Goal: Transaction & Acquisition: Purchase product/service

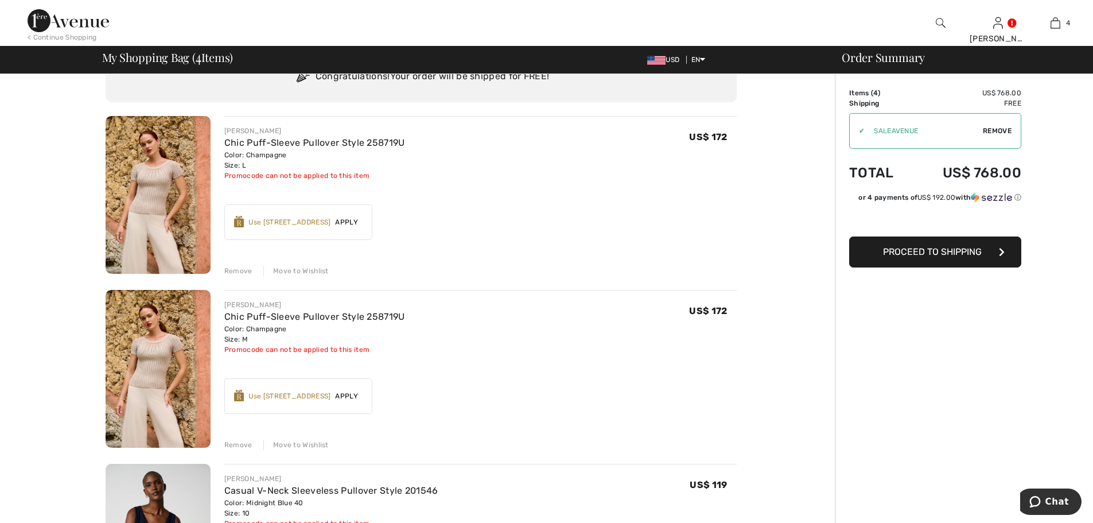
scroll to position [76, 0]
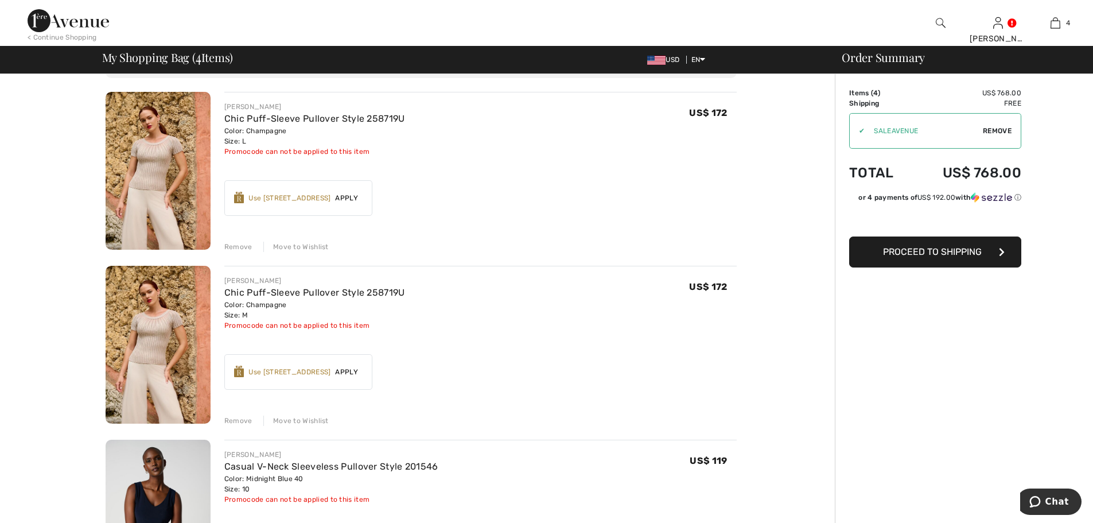
click at [239, 250] on div "Remove" at bounding box center [238, 247] width 28 height 10
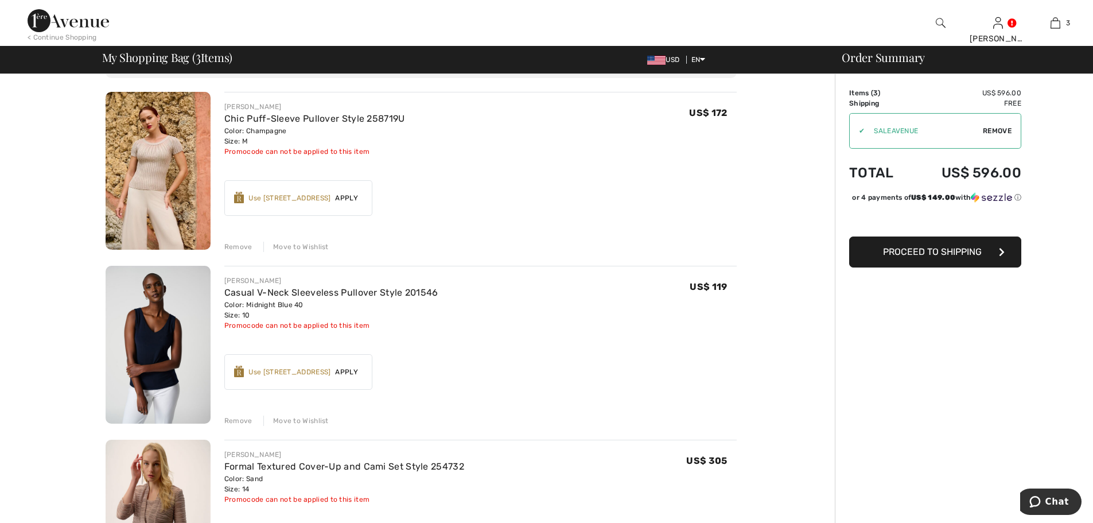
click at [243, 249] on div "Remove" at bounding box center [238, 247] width 28 height 10
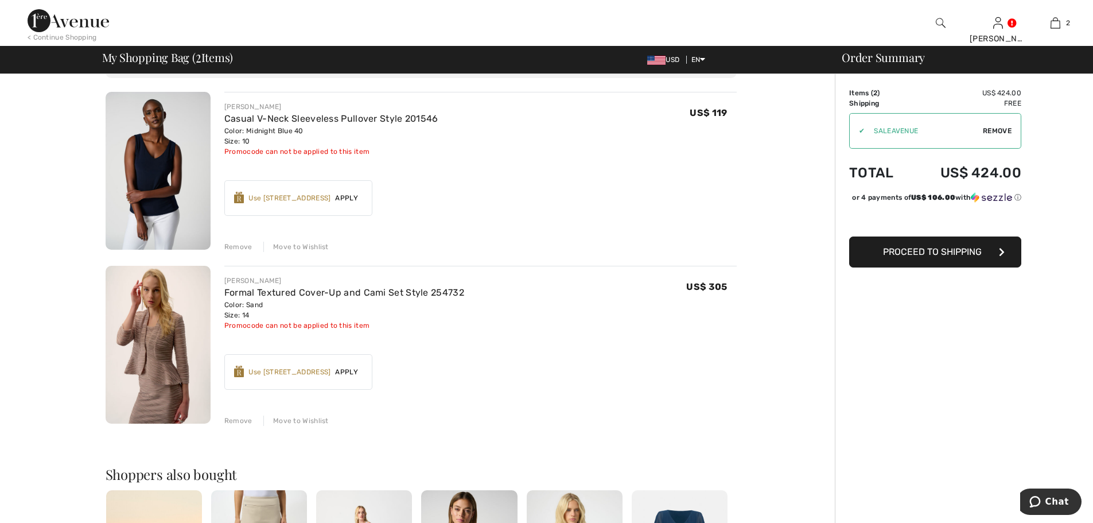
click at [162, 173] on img at bounding box center [158, 171] width 105 height 158
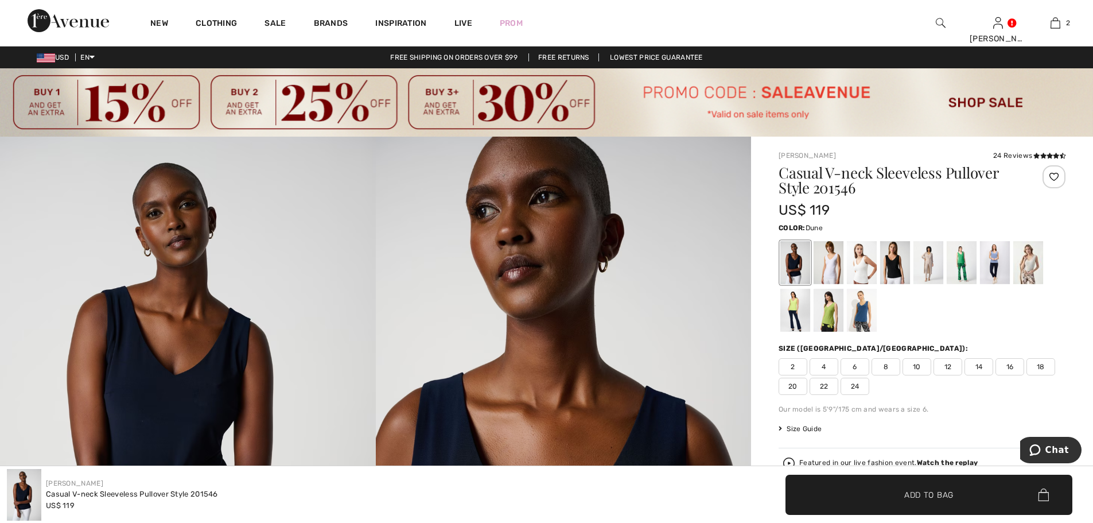
click at [932, 269] on div at bounding box center [928, 262] width 30 height 43
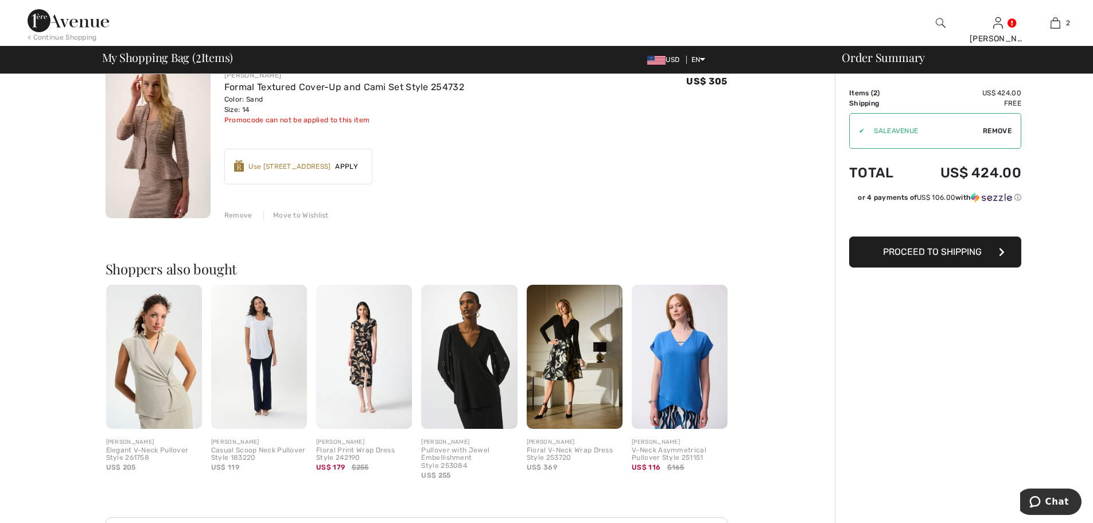
scroll to position [306, 0]
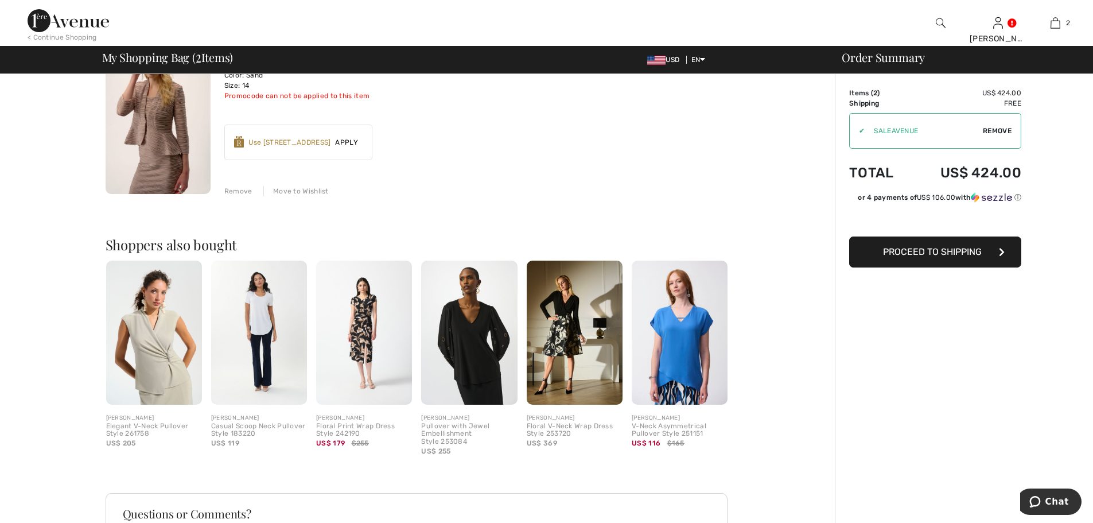
click at [180, 349] on img at bounding box center [154, 332] width 96 height 144
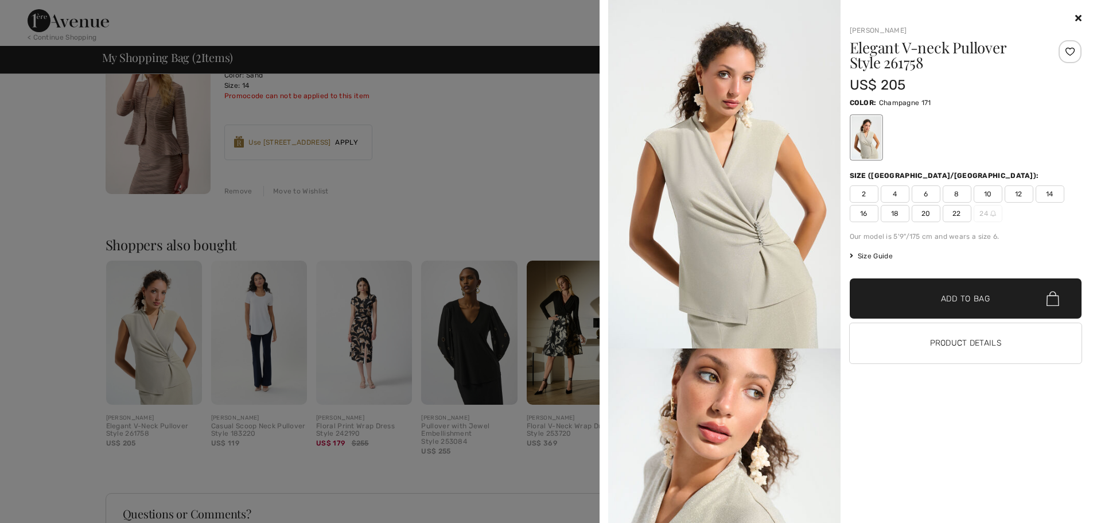
click at [445, 200] on div at bounding box center [546, 261] width 1093 height 523
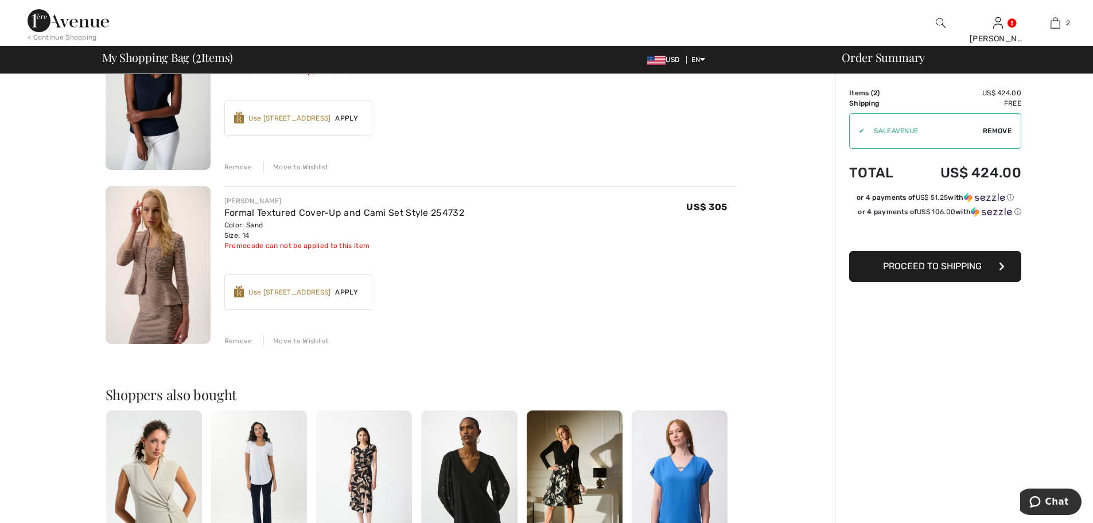
scroll to position [153, 0]
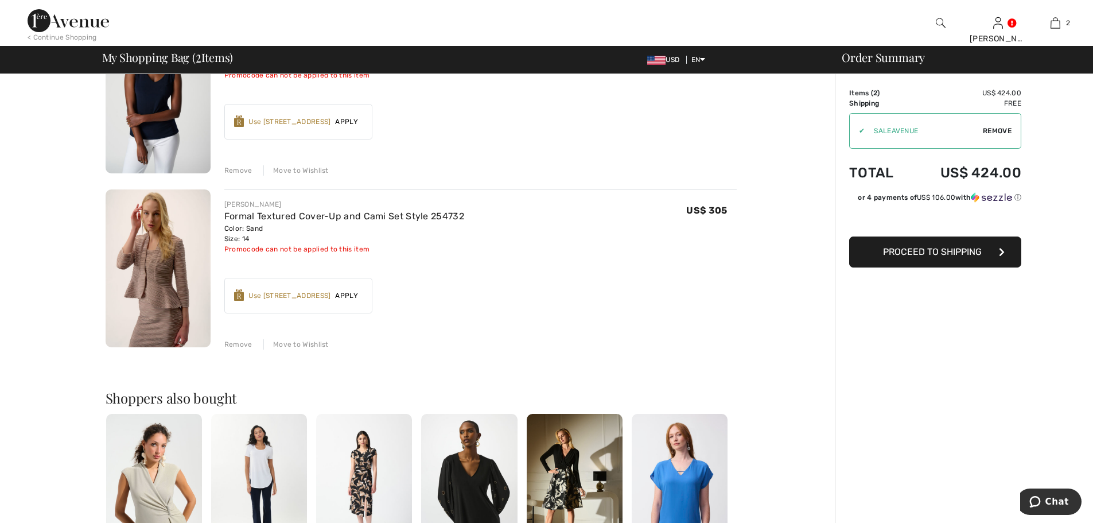
click at [155, 265] on img at bounding box center [158, 268] width 105 height 158
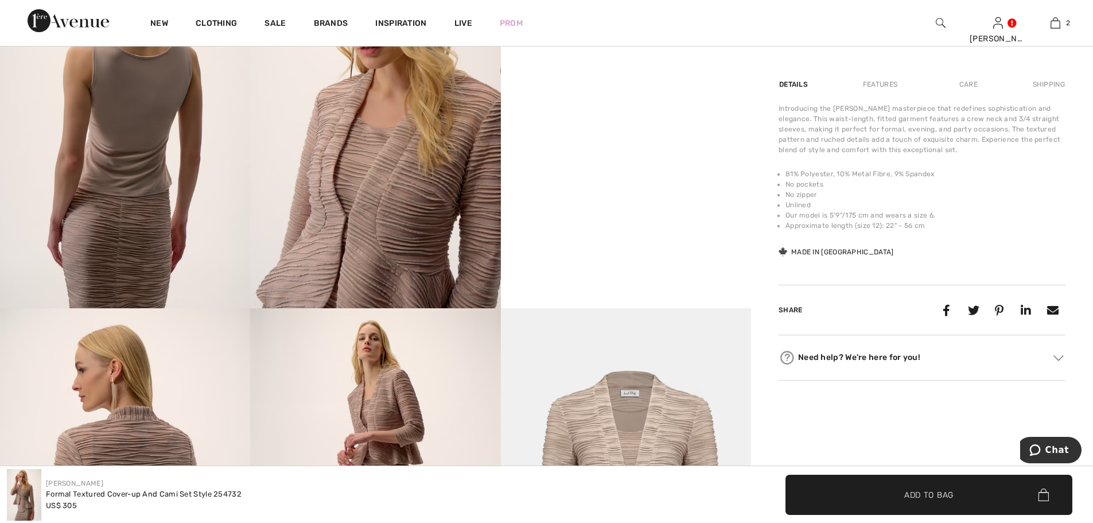
scroll to position [765, 0]
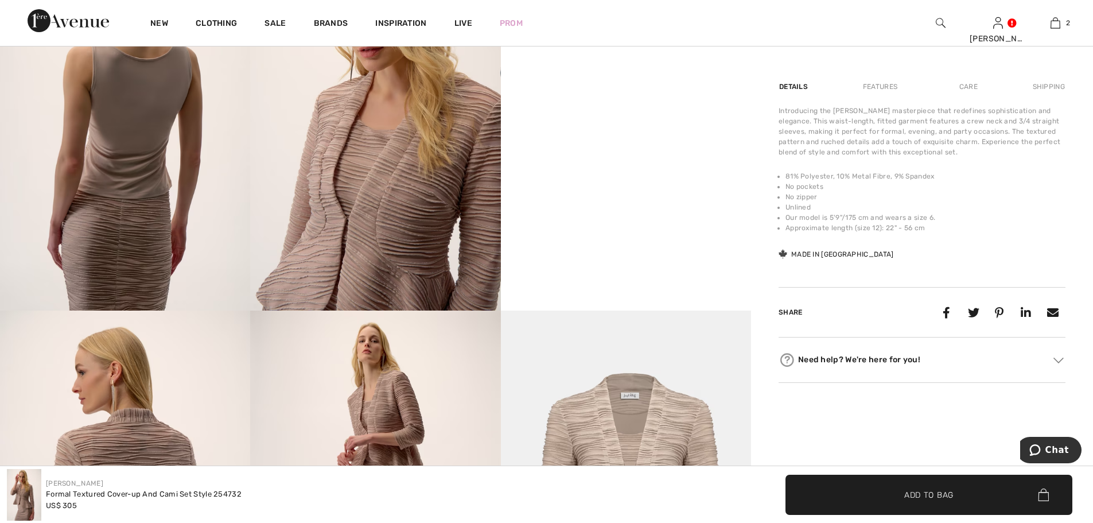
click at [886, 94] on div "Features" at bounding box center [880, 86] width 54 height 21
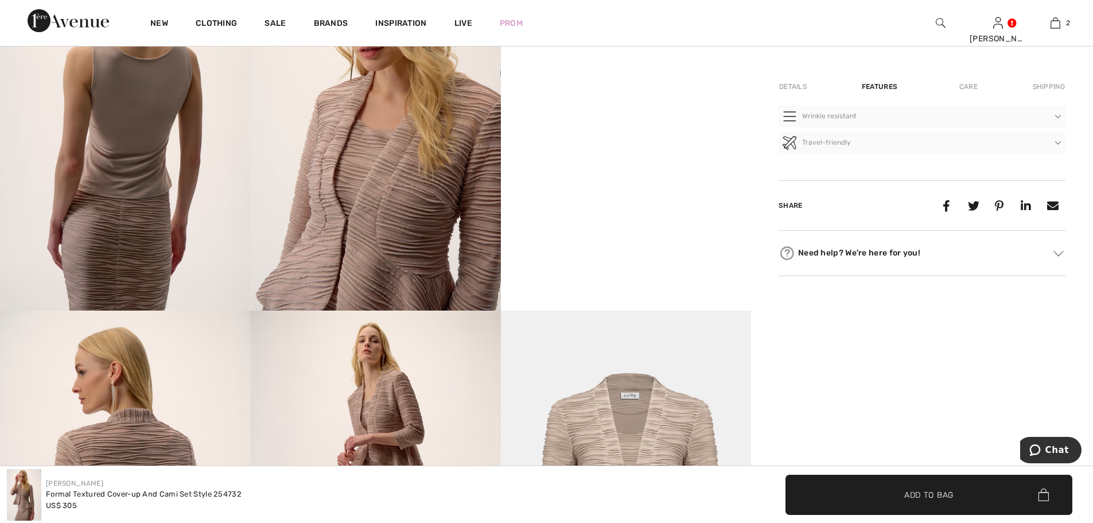
click at [794, 92] on div "Details" at bounding box center [794, 86] width 31 height 21
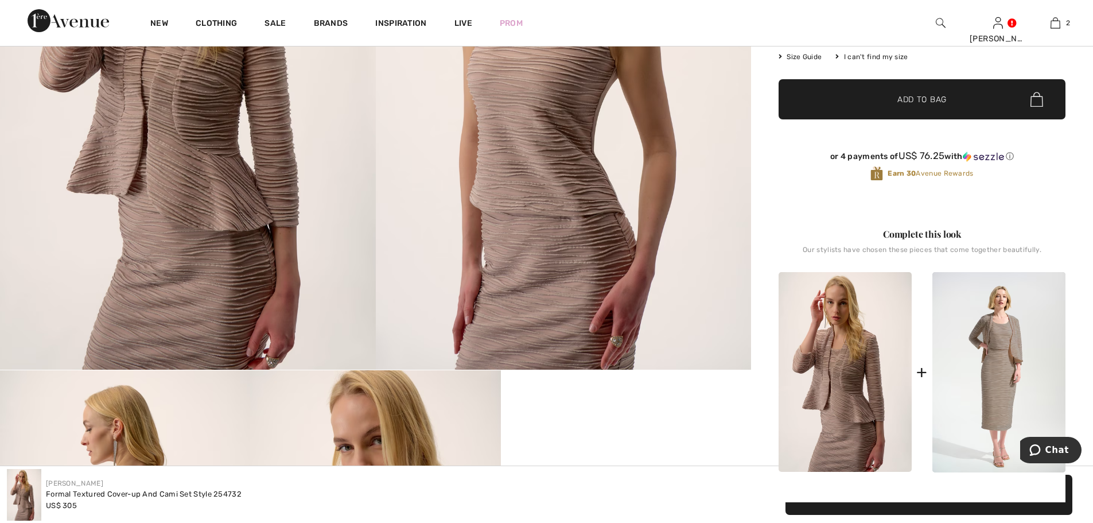
scroll to position [459, 0]
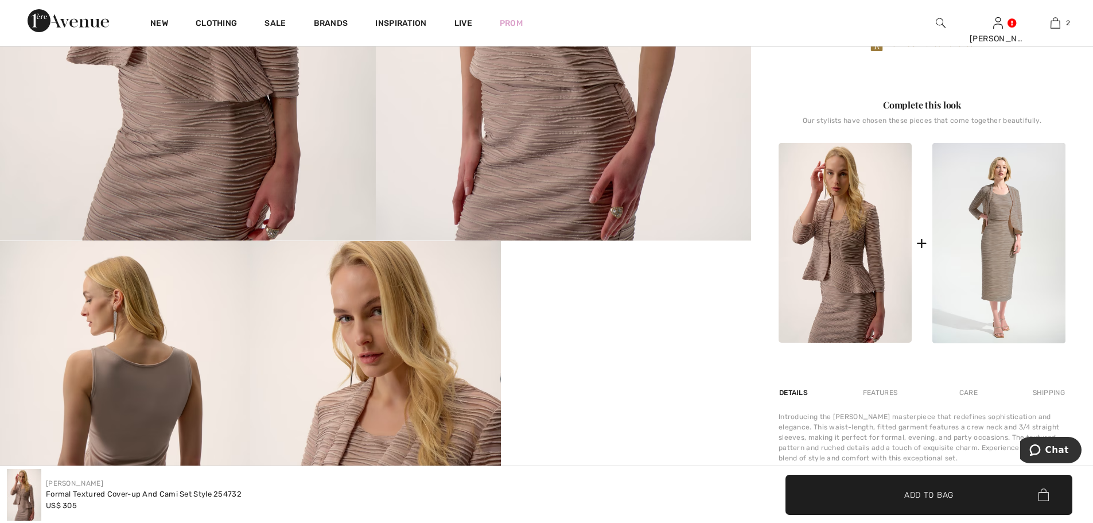
click at [831, 234] on img at bounding box center [845, 243] width 133 height 200
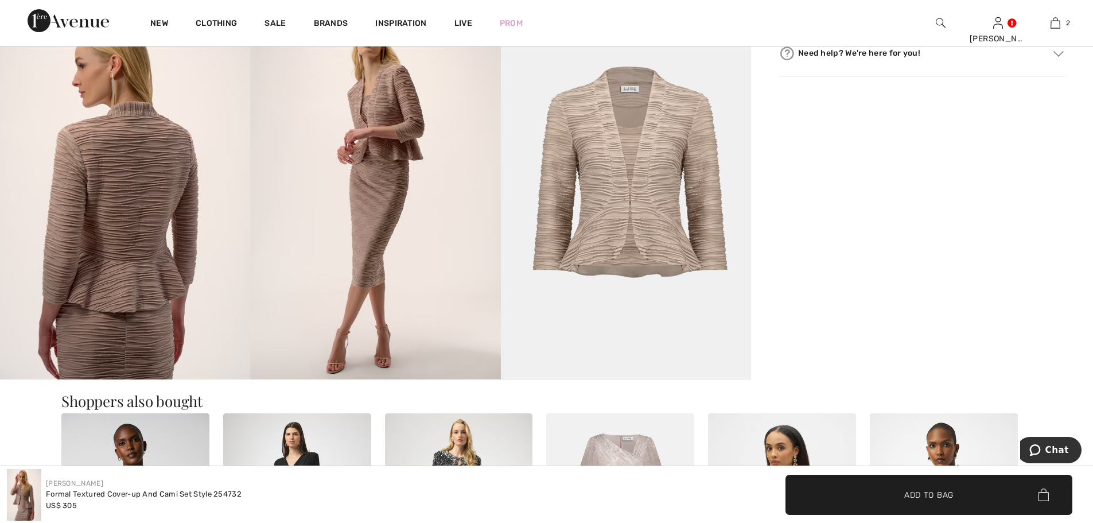
click at [647, 192] on img at bounding box center [626, 191] width 250 height 375
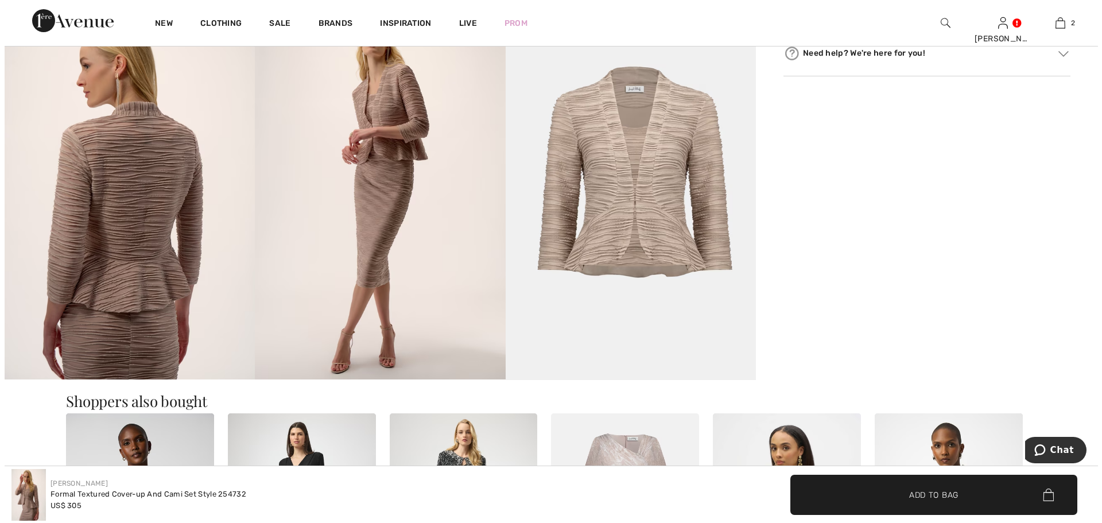
scroll to position [1083, 0]
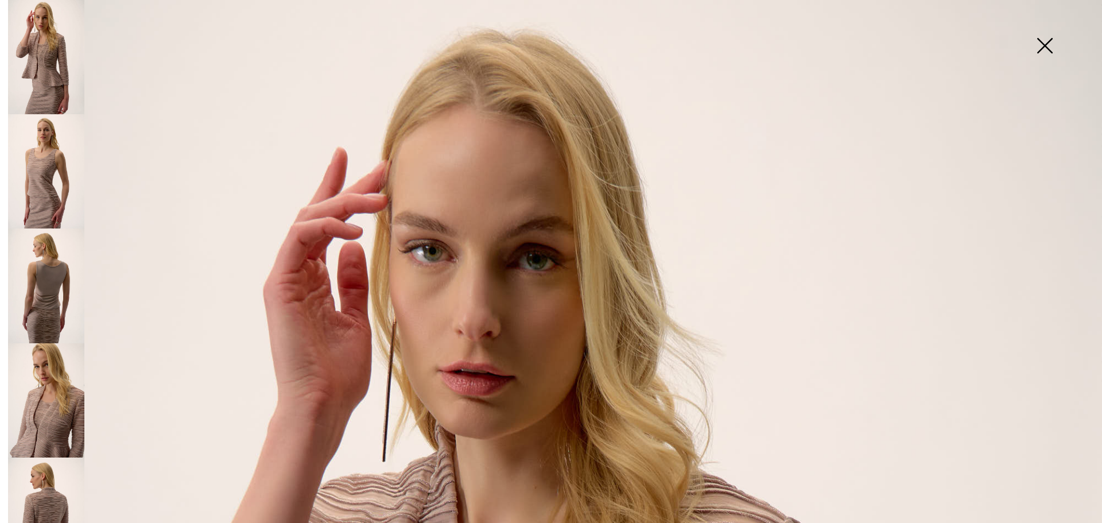
click at [1046, 46] on img at bounding box center [1044, 46] width 57 height 59
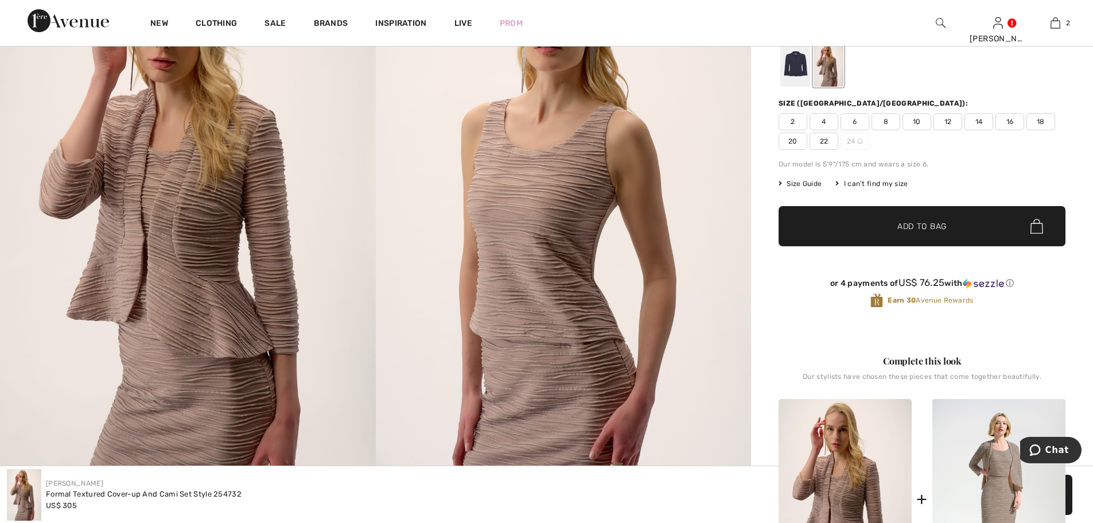
scroll to position [0, 0]
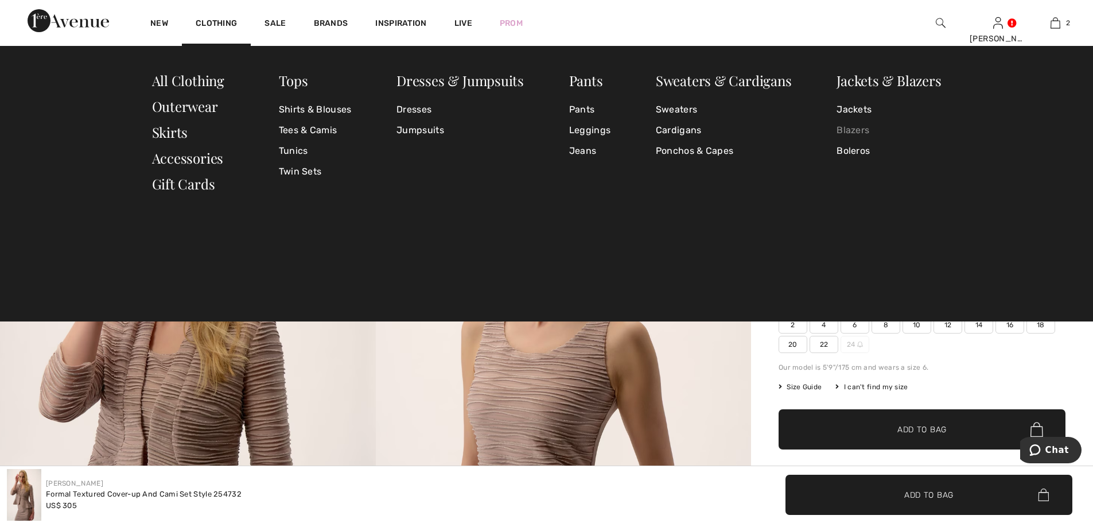
click at [864, 133] on link "Blazers" at bounding box center [889, 130] width 104 height 21
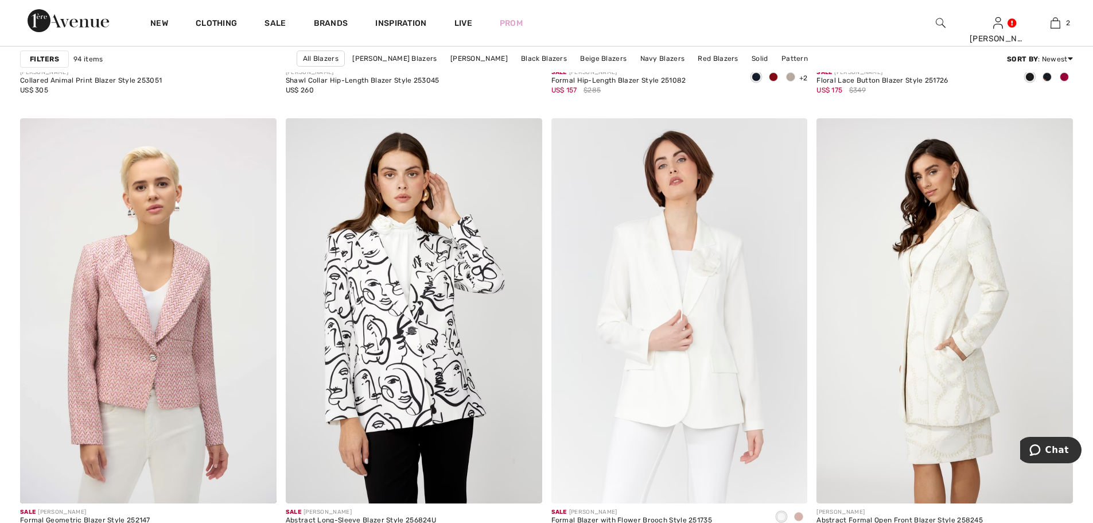
scroll to position [4514, 0]
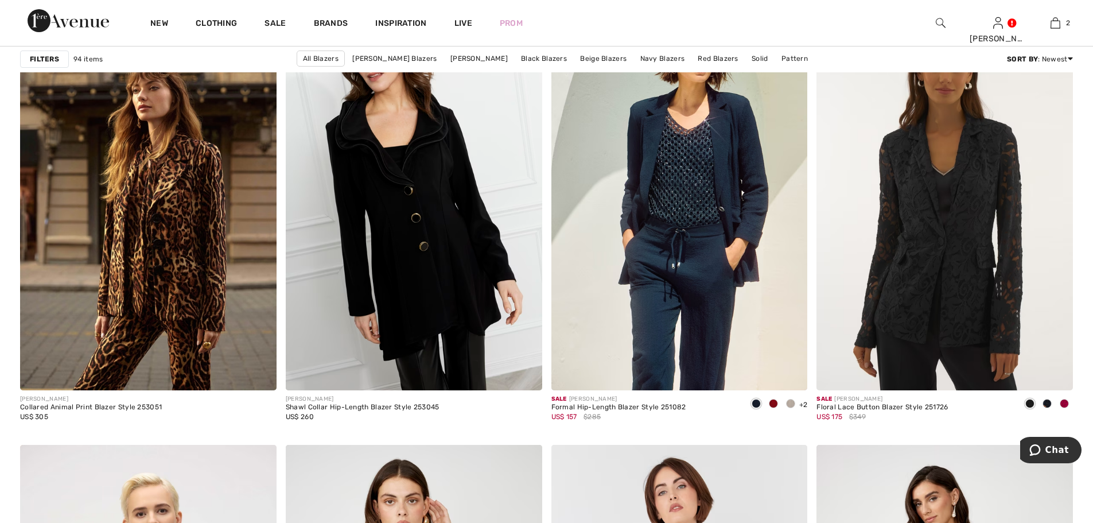
click at [936, 20] on img at bounding box center [941, 23] width 10 height 14
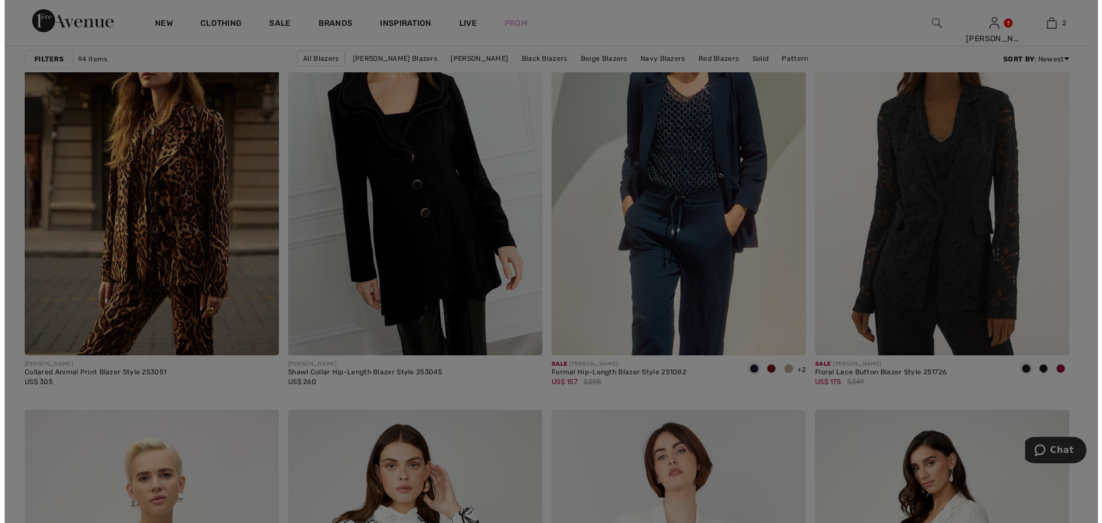
scroll to position [4546, 0]
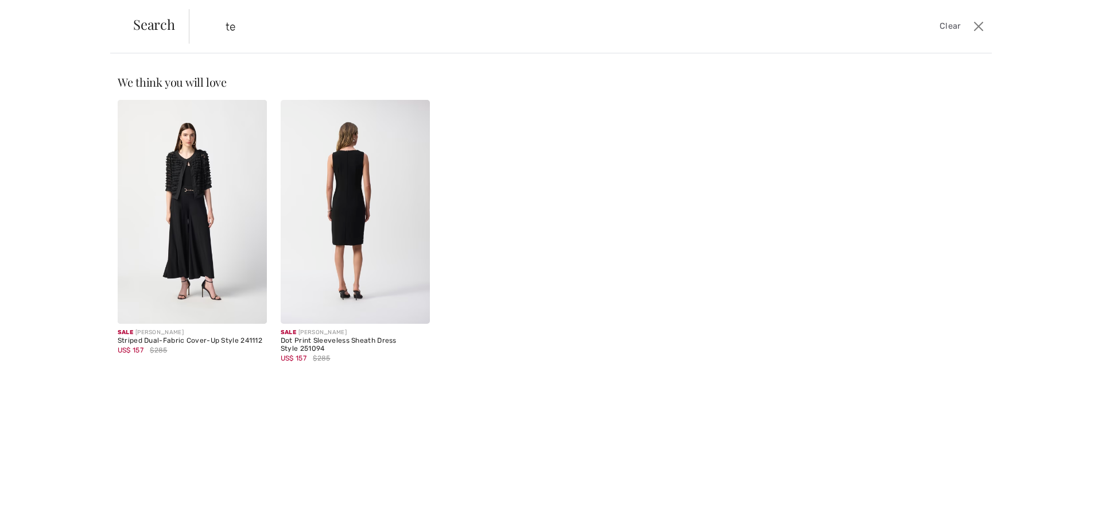
type input "t"
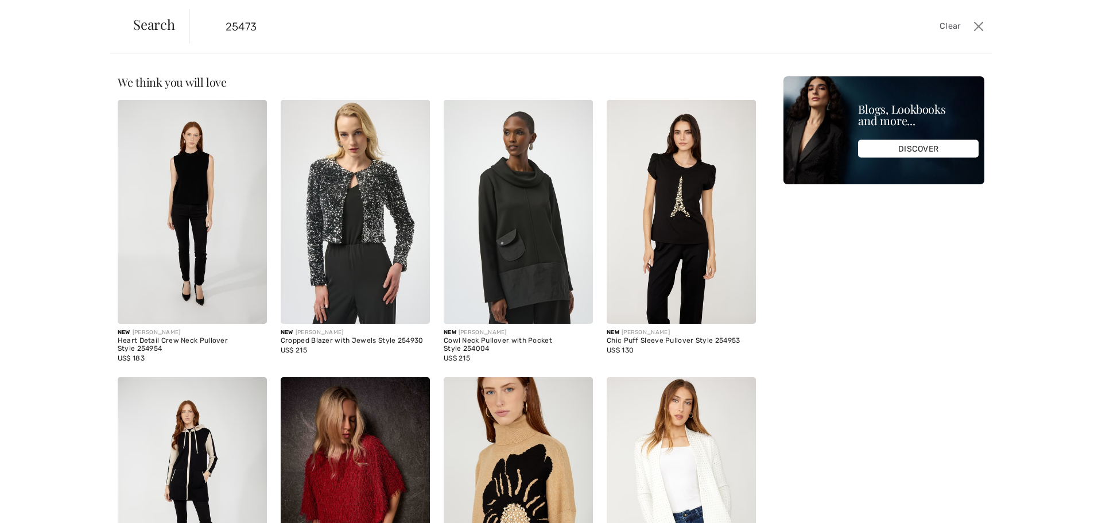
type input "254732"
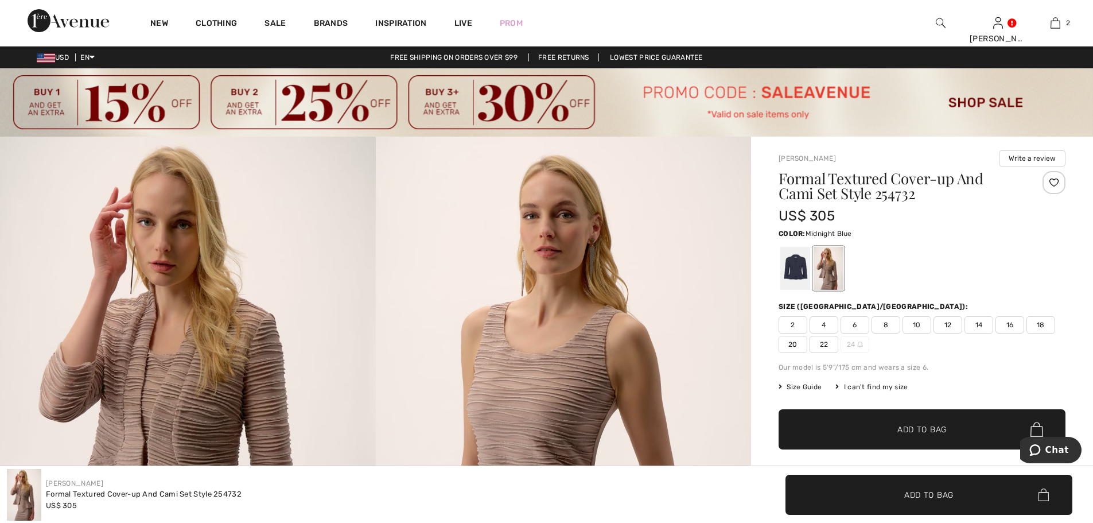
click at [800, 274] on div at bounding box center [795, 268] width 30 height 43
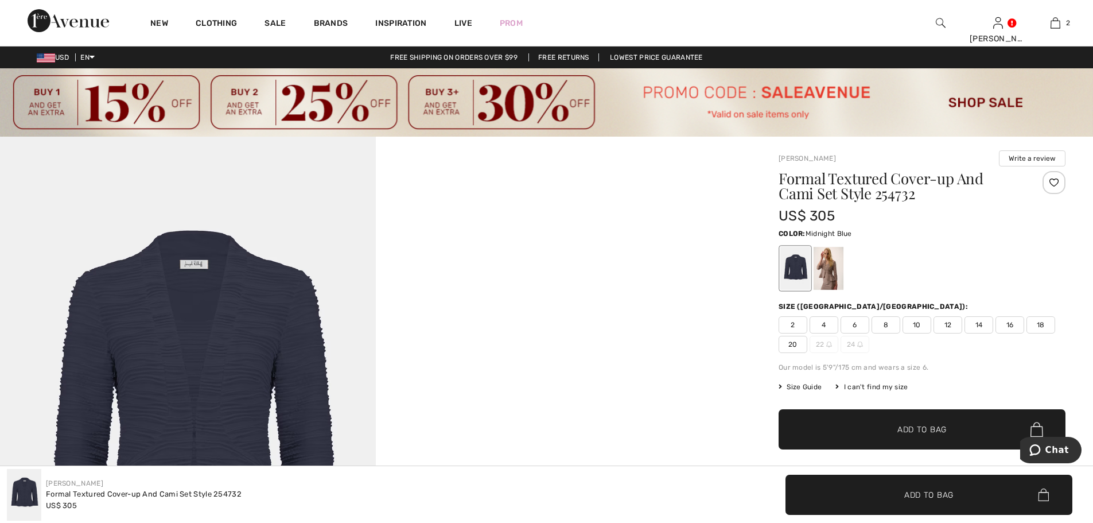
click at [937, 24] on img at bounding box center [941, 23] width 10 height 14
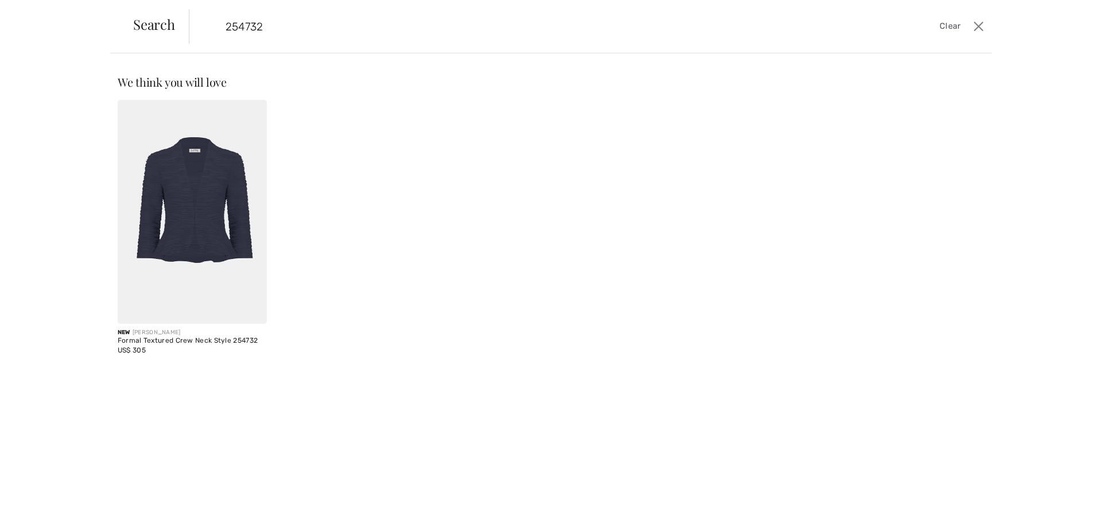
type input "25473"
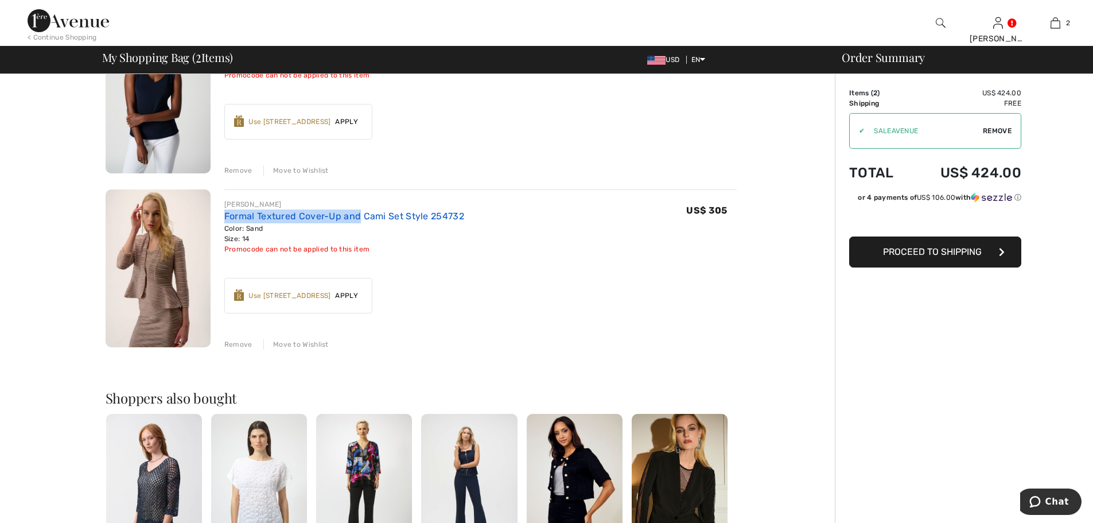
drag, startPoint x: 221, startPoint y: 217, endPoint x: 359, endPoint y: 220, distance: 137.7
click at [359, 220] on div "JOSEPH RIBKOFF Formal Textured Cover-Up and Cami Set Style 254732 Color: Sand S…" at bounding box center [474, 269] width 526 height 160
copy link "Formal Textured Cover-Up and"
click at [938, 25] on img at bounding box center [941, 23] width 10 height 14
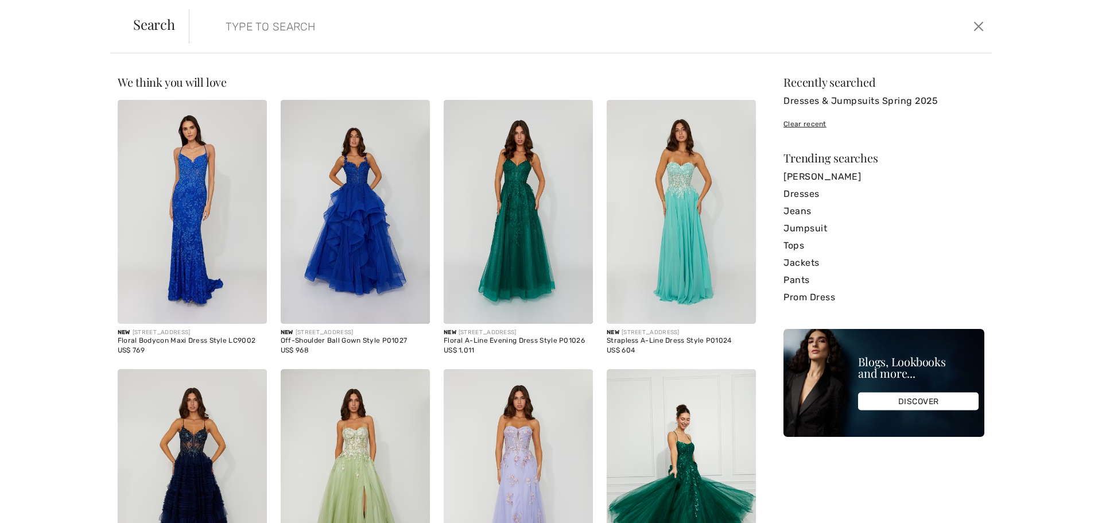
paste input "Formal Textured Cover-Up and"
type input "Formal Textured Cover-Up"
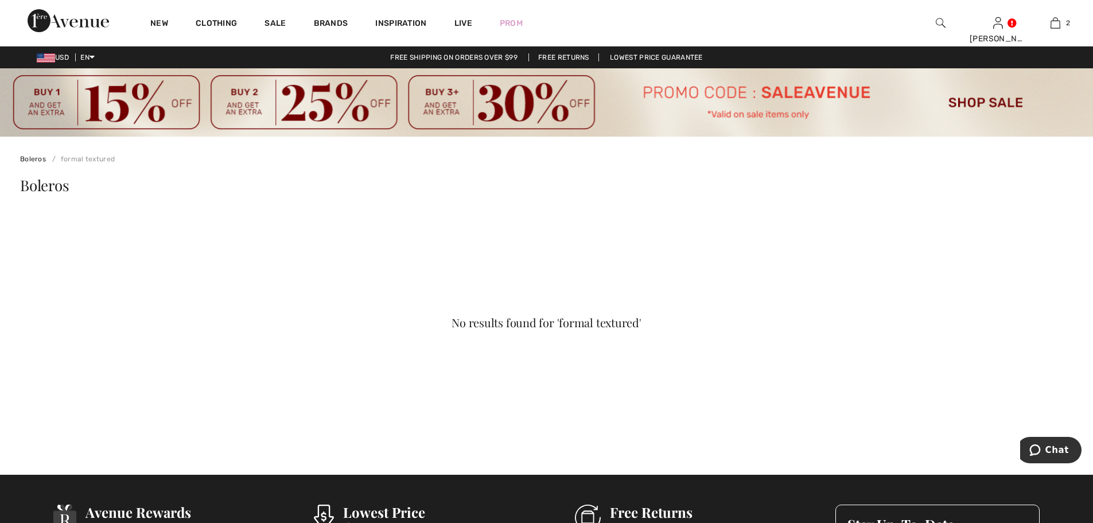
click at [940, 31] on div at bounding box center [940, 23] width 57 height 46
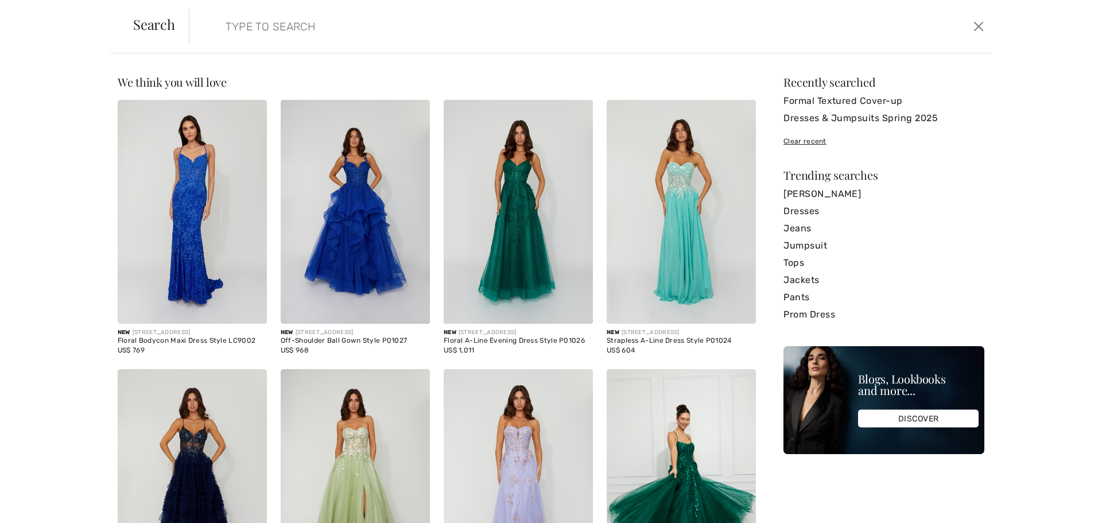
click at [149, 22] on span "Search" at bounding box center [154, 24] width 42 height 14
click at [799, 284] on link "Jackets" at bounding box center [883, 279] width 201 height 17
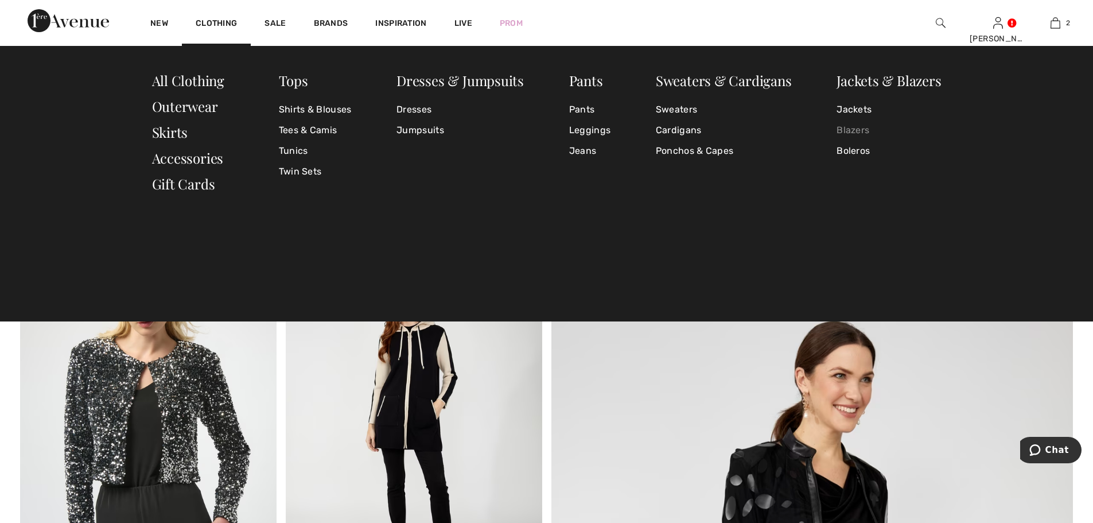
click at [853, 133] on link "Blazers" at bounding box center [889, 130] width 104 height 21
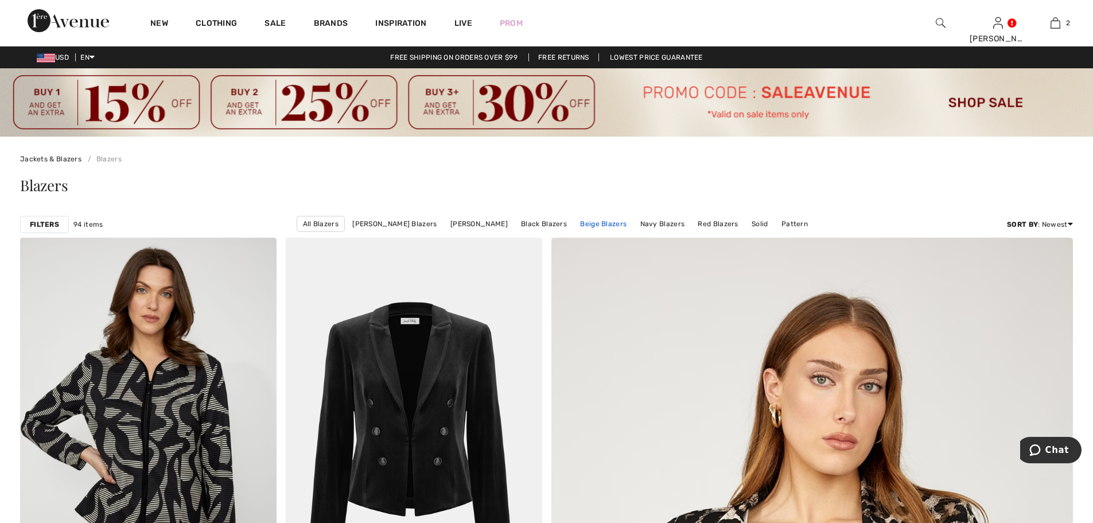
click at [602, 225] on link "Beige Blazers" at bounding box center [603, 223] width 58 height 15
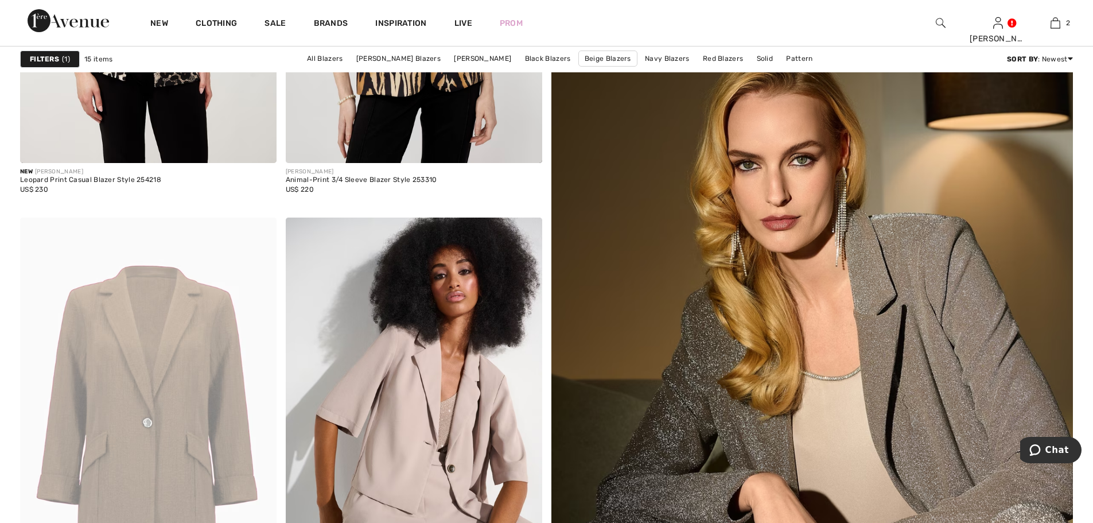
scroll to position [76, 0]
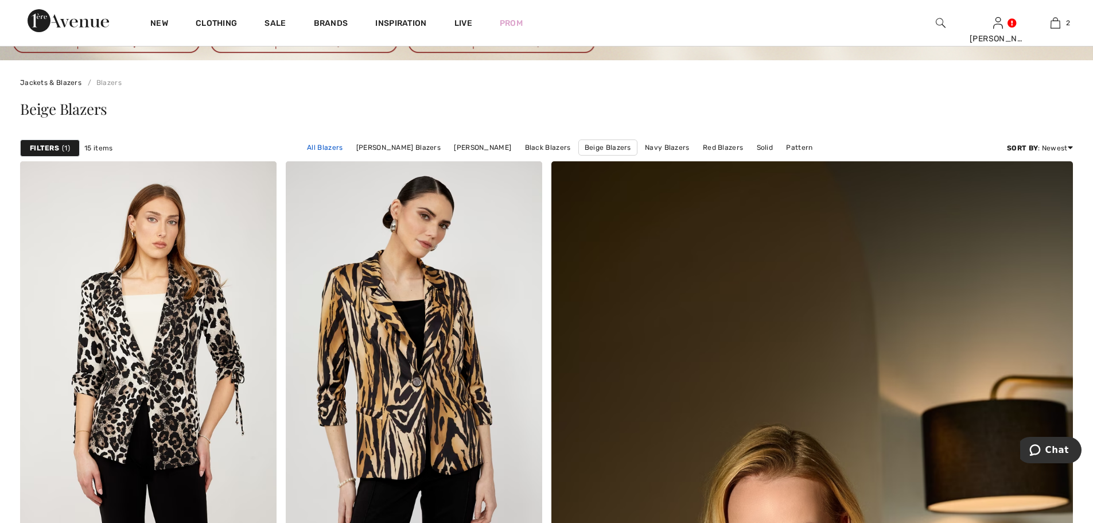
click at [330, 150] on link "All Blazers" at bounding box center [324, 147] width 47 height 15
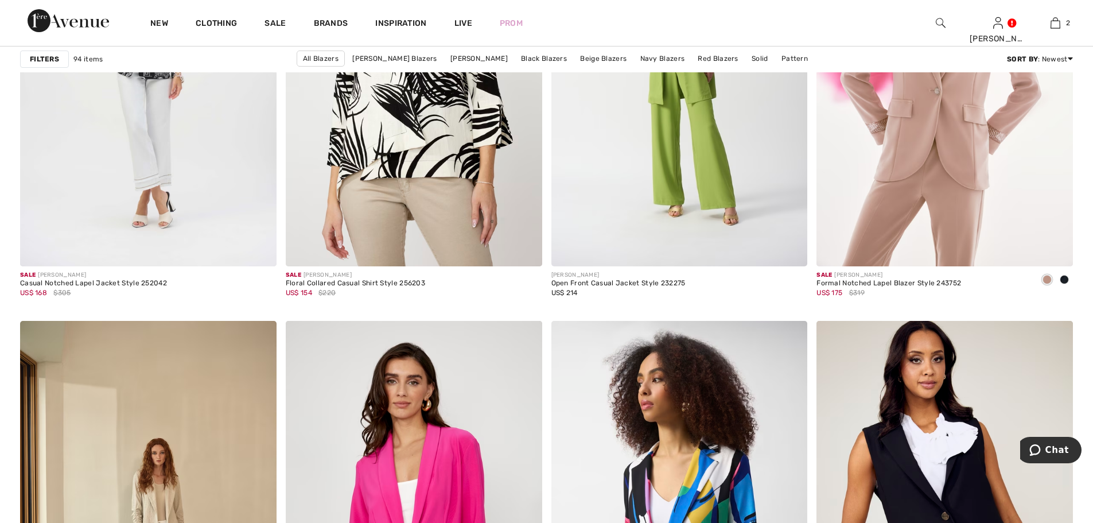
scroll to position [6503, 0]
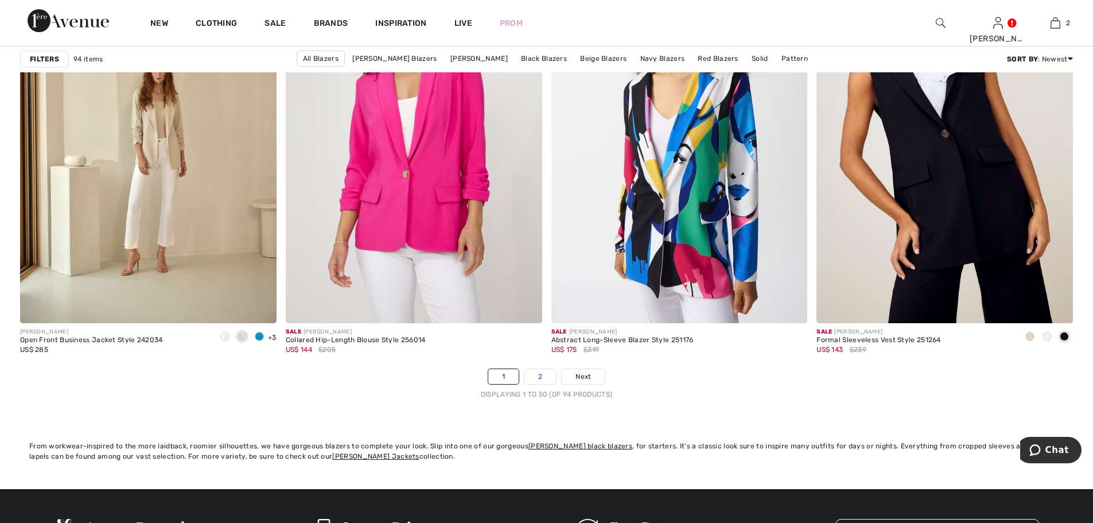
click at [543, 380] on link "2" at bounding box center [540, 376] width 32 height 15
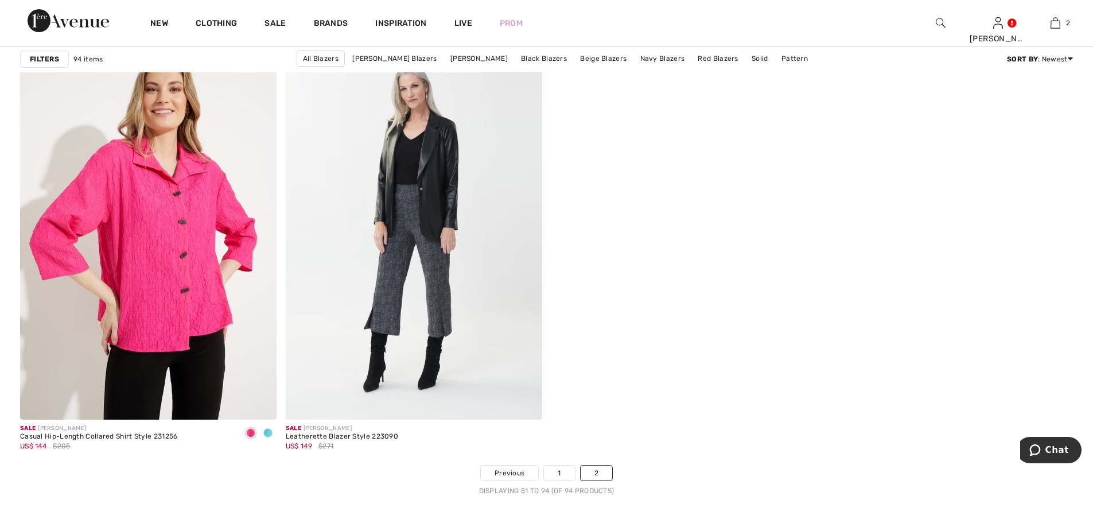
scroll to position [6350, 0]
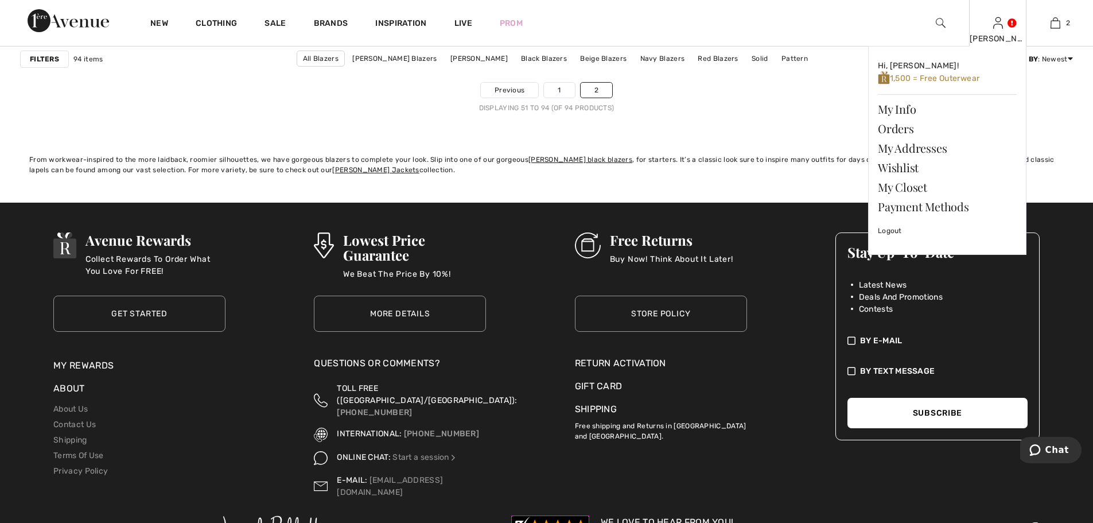
click at [1004, 33] on div "[PERSON_NAME]" at bounding box center [998, 39] width 56 height 12
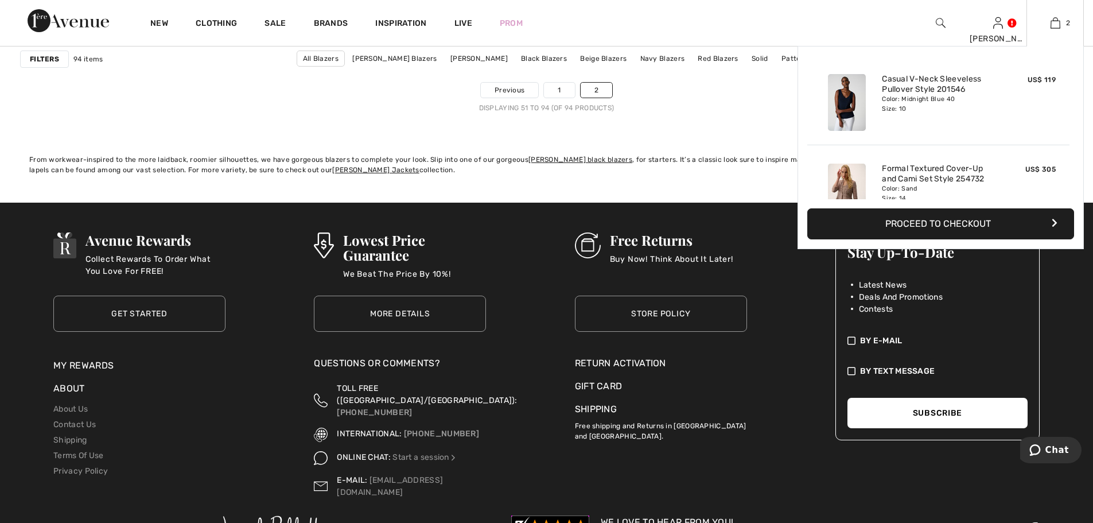
click at [1057, 30] on div "2 Added to Bag Joseph Ribkoff Casual V-neck Sleeveless Pullover Style 201546 US…" at bounding box center [1054, 23] width 57 height 46
click at [930, 189] on div "Color: Sand Size: 14" at bounding box center [938, 193] width 113 height 18
click at [846, 186] on img at bounding box center [847, 192] width 38 height 57
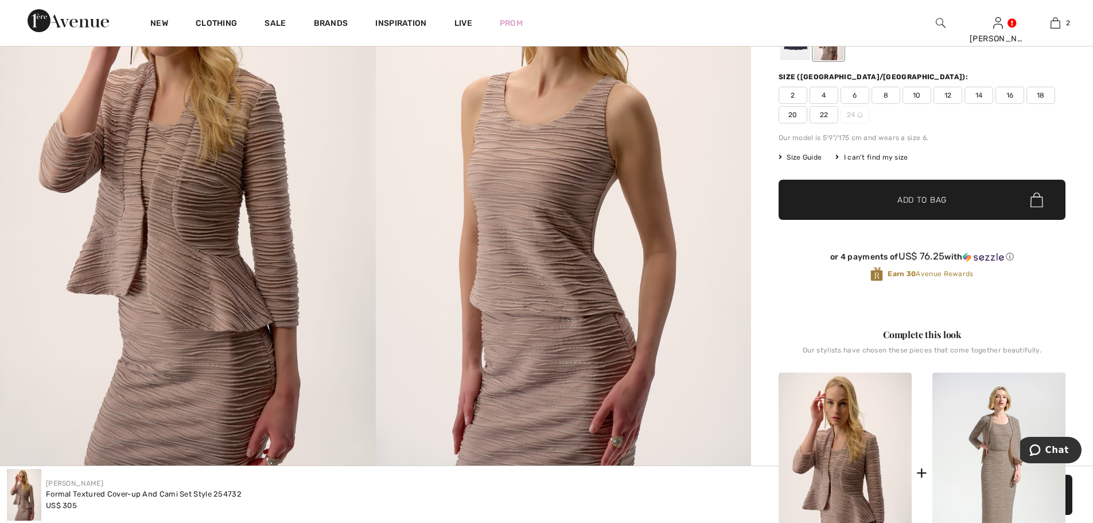
scroll to position [535, 0]
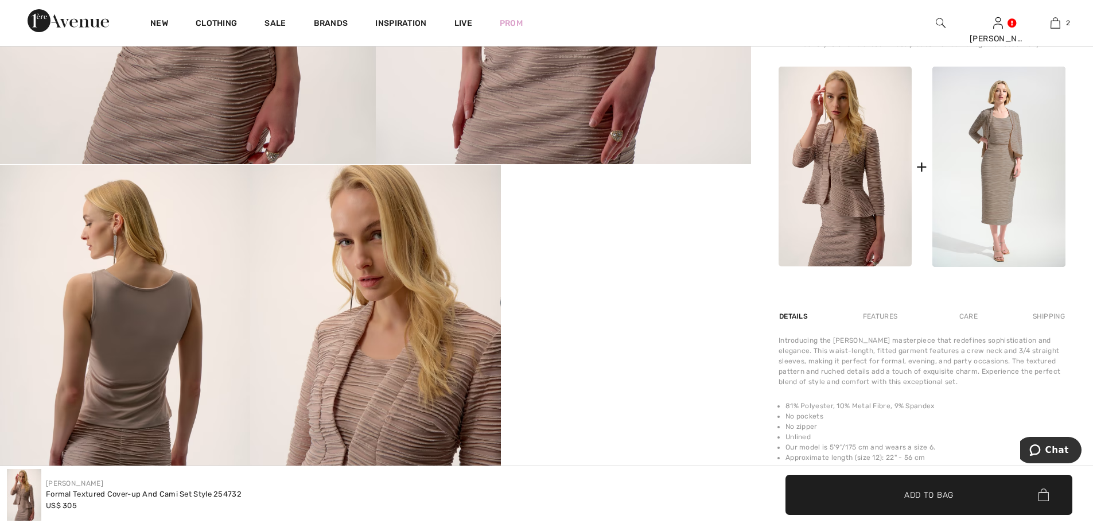
click at [796, 316] on div "Details" at bounding box center [795, 316] width 32 height 21
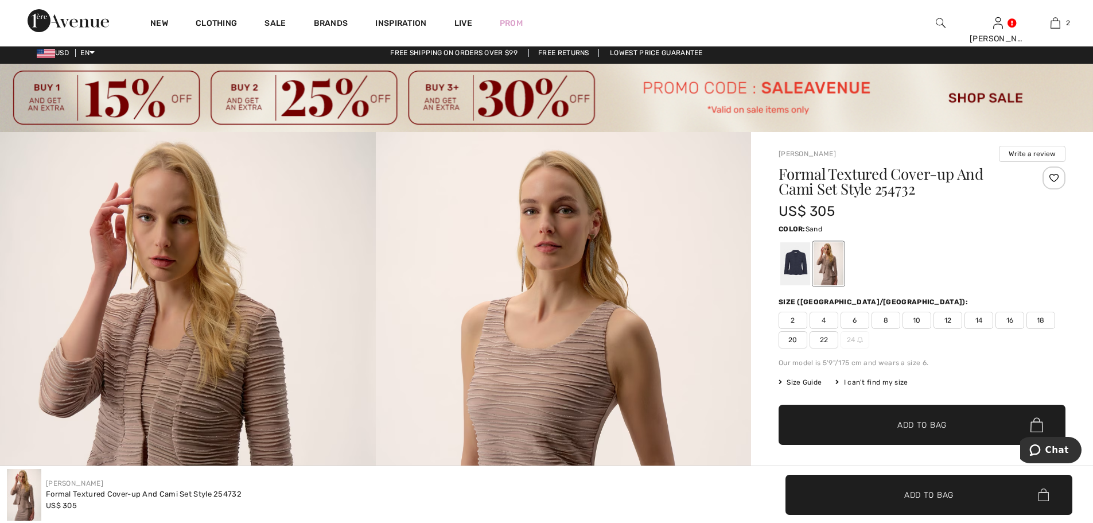
scroll to position [76, 0]
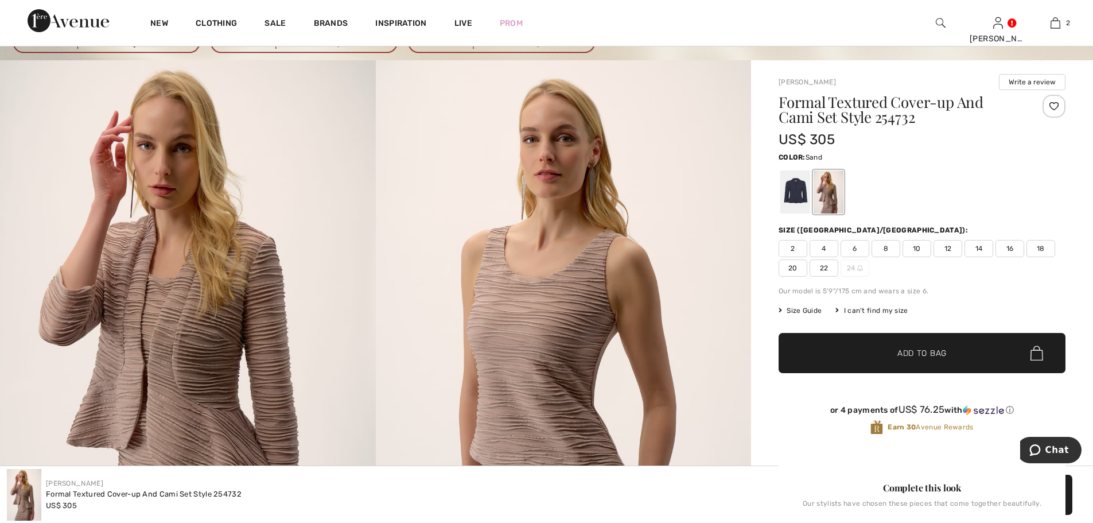
click at [941, 251] on span "12" at bounding box center [948, 248] width 29 height 17
click at [976, 250] on span "14" at bounding box center [979, 248] width 29 height 17
click at [942, 352] on span "Add to Bag" at bounding box center [921, 353] width 49 height 12
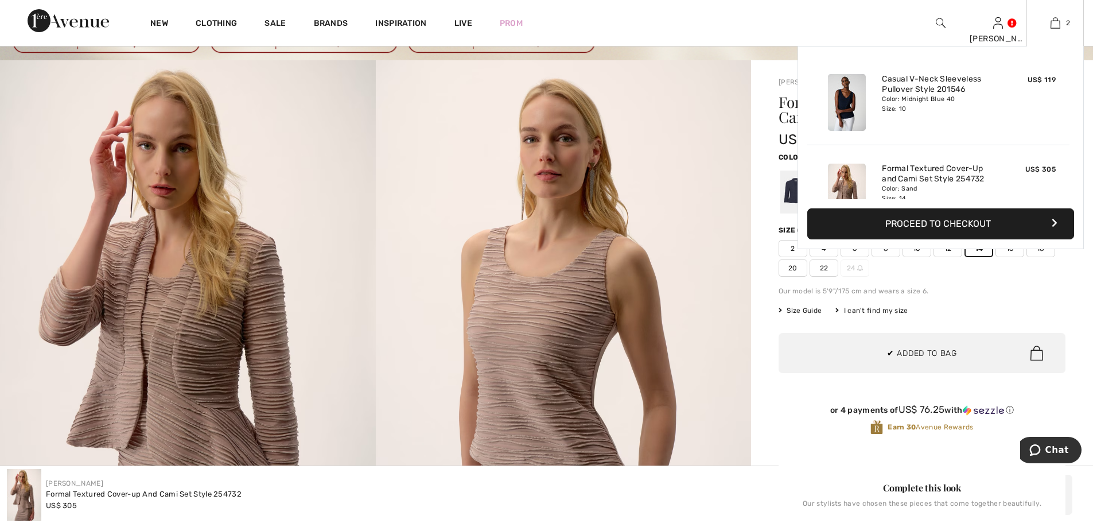
scroll to position [36, 0]
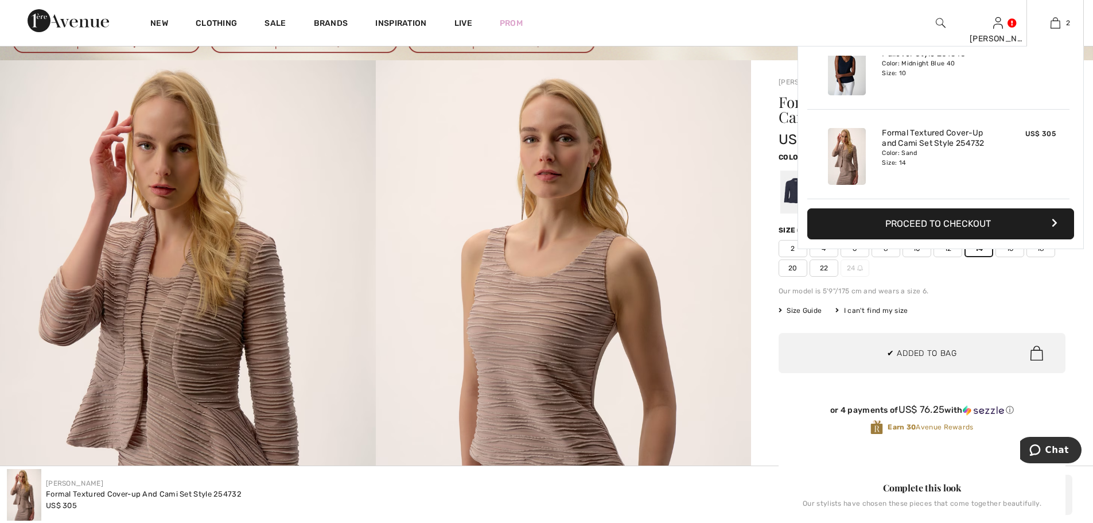
click at [992, 228] on button "Proceed to Checkout" at bounding box center [940, 223] width 267 height 31
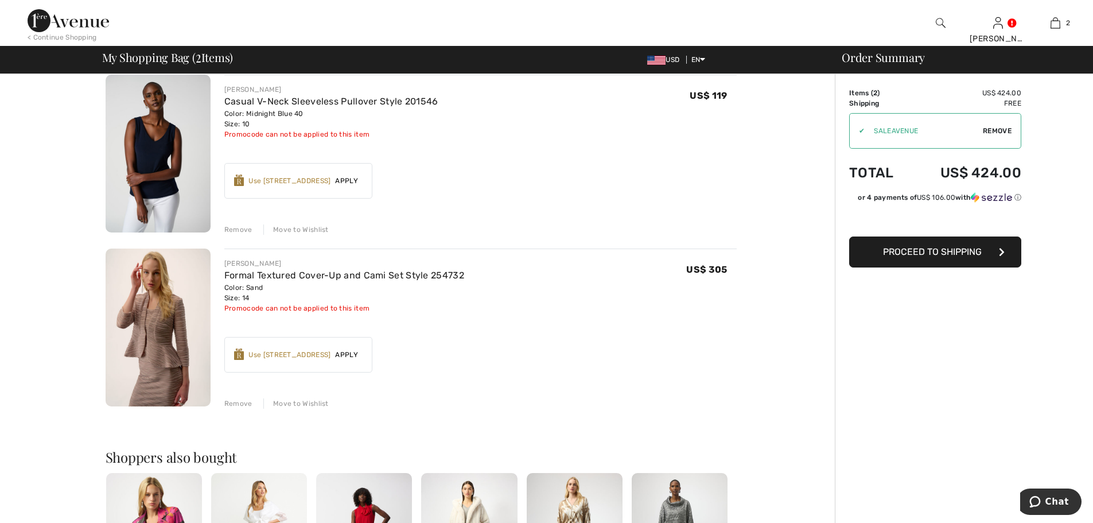
scroll to position [153, 0]
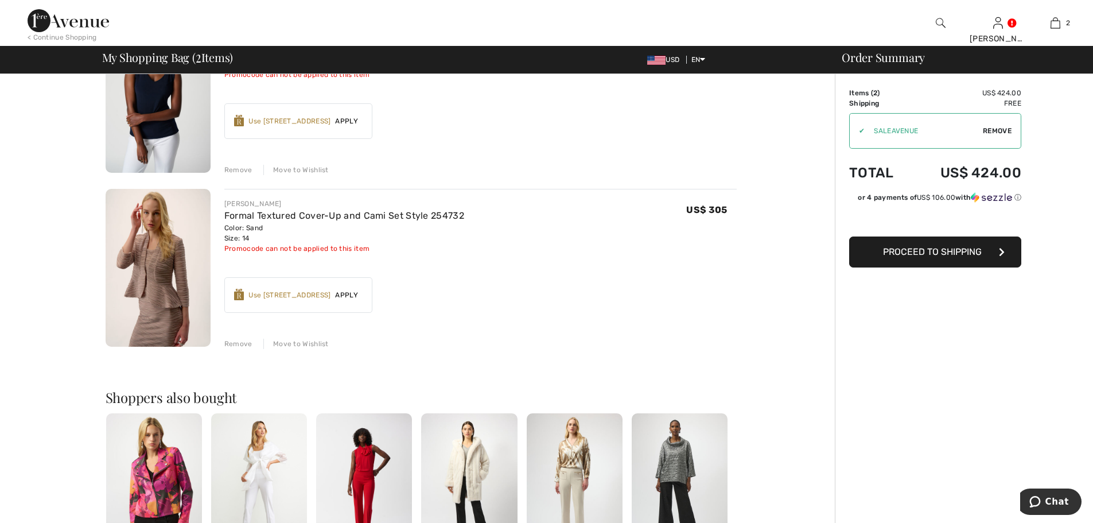
click at [238, 344] on div "Remove" at bounding box center [238, 344] width 28 height 10
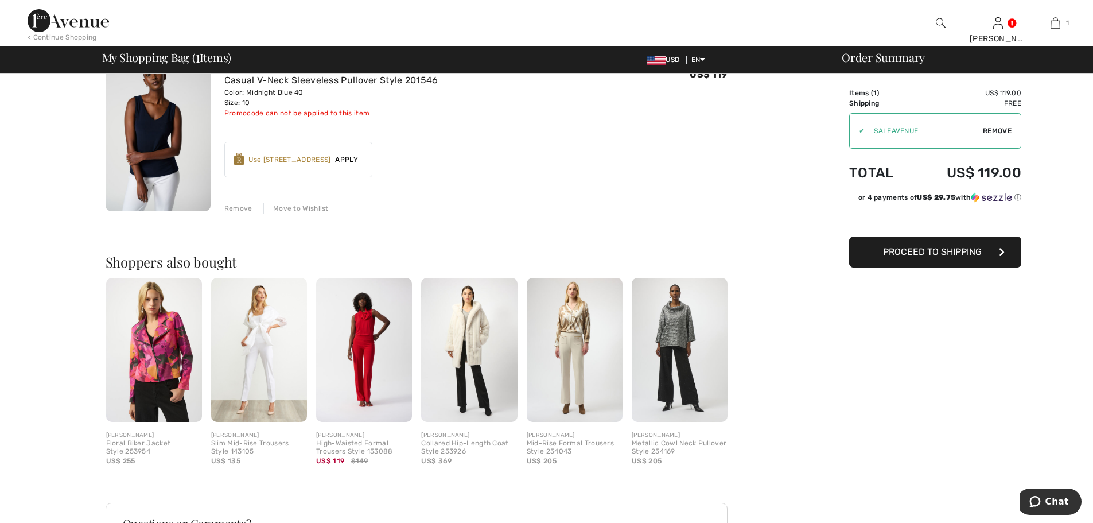
scroll to position [0, 0]
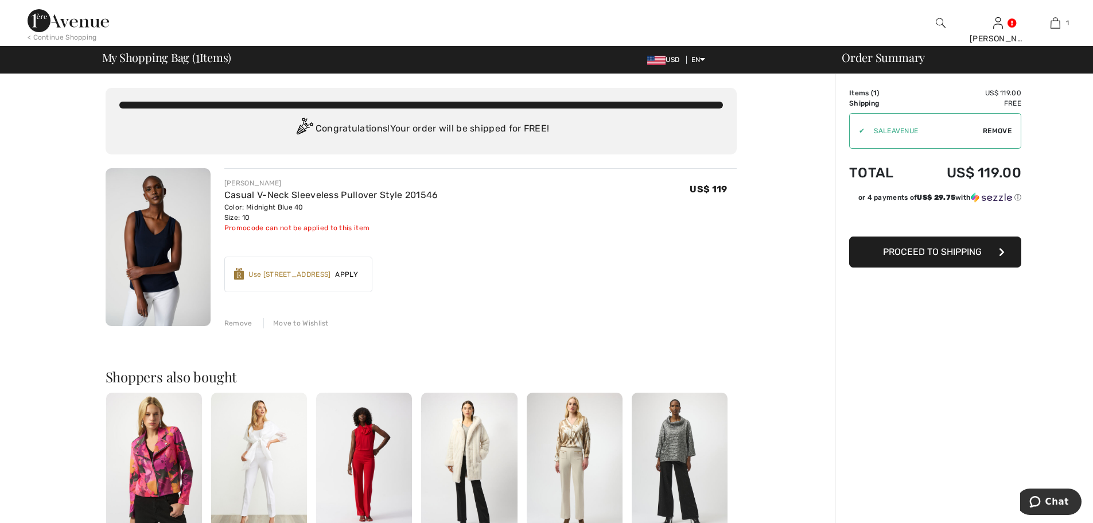
click at [42, 25] on img at bounding box center [68, 20] width 81 height 23
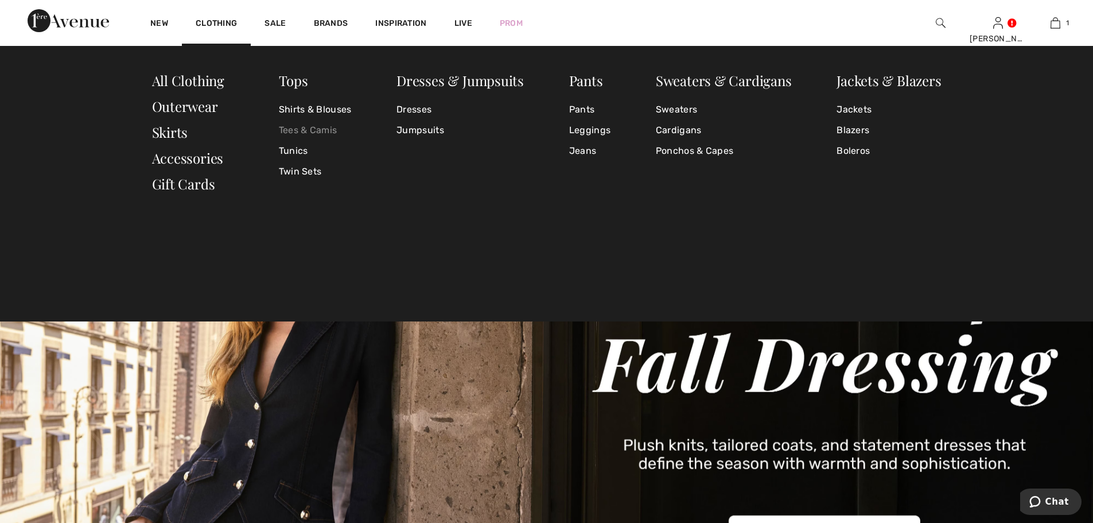
click at [309, 124] on link "Tees & Camis" at bounding box center [315, 130] width 73 height 21
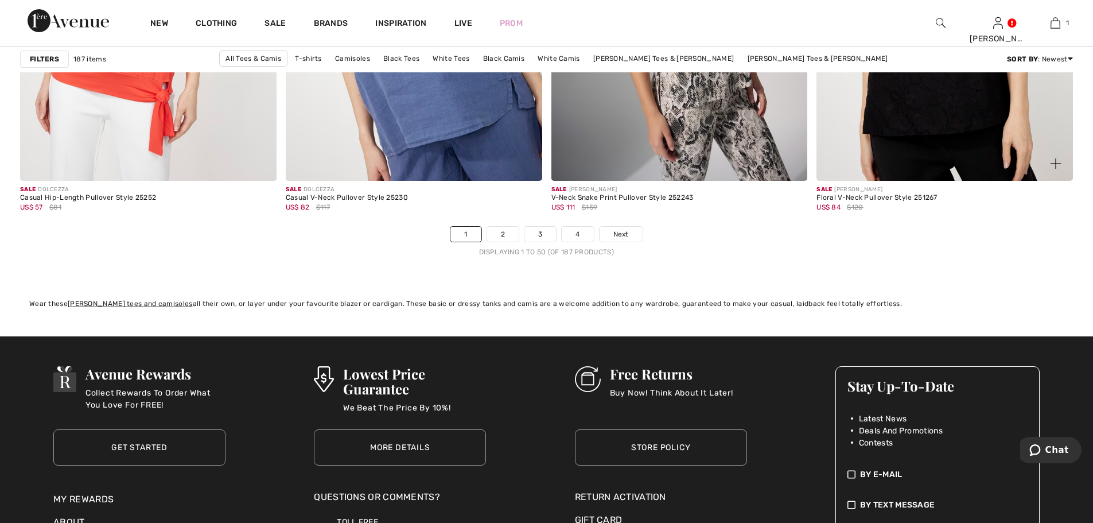
scroll to position [6732, 0]
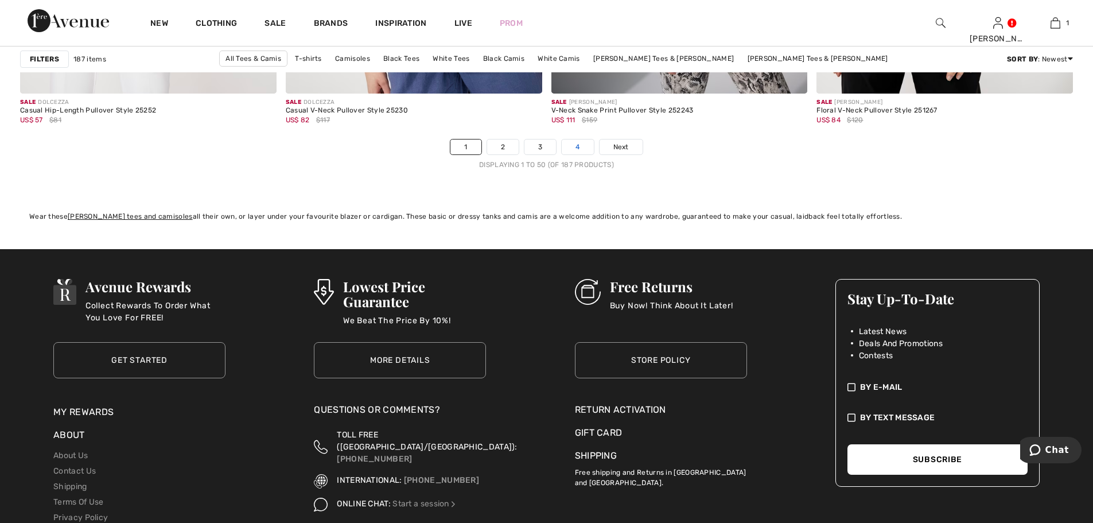
click at [577, 151] on link "4" at bounding box center [578, 146] width 32 height 15
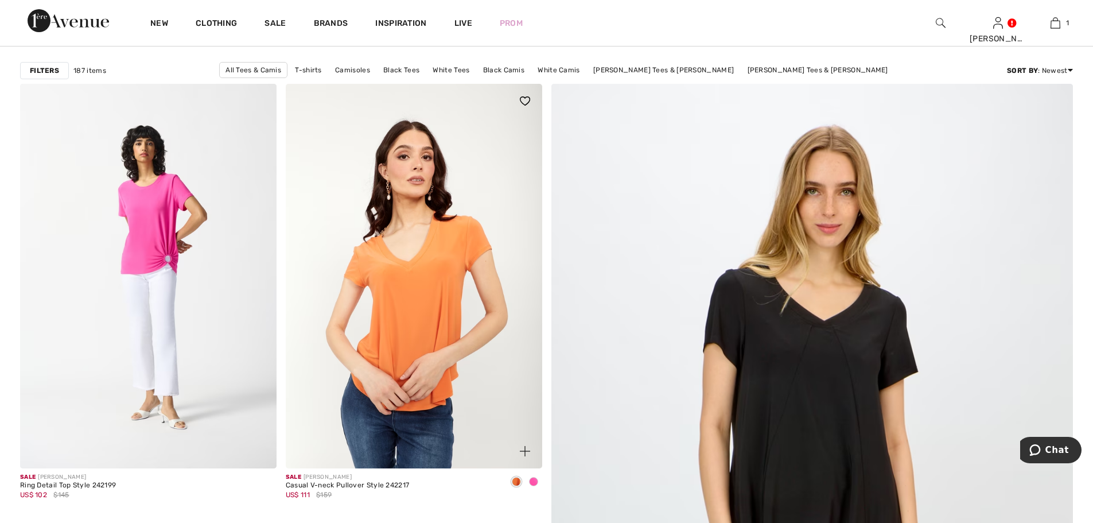
scroll to position [153, 0]
click at [419, 242] on img at bounding box center [414, 276] width 256 height 384
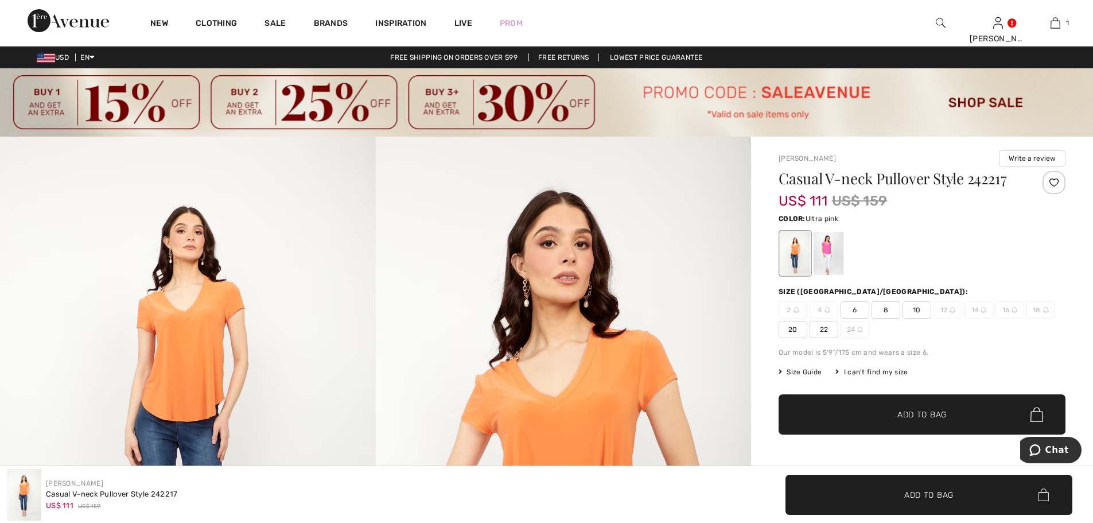
click at [828, 249] on div at bounding box center [829, 253] width 30 height 43
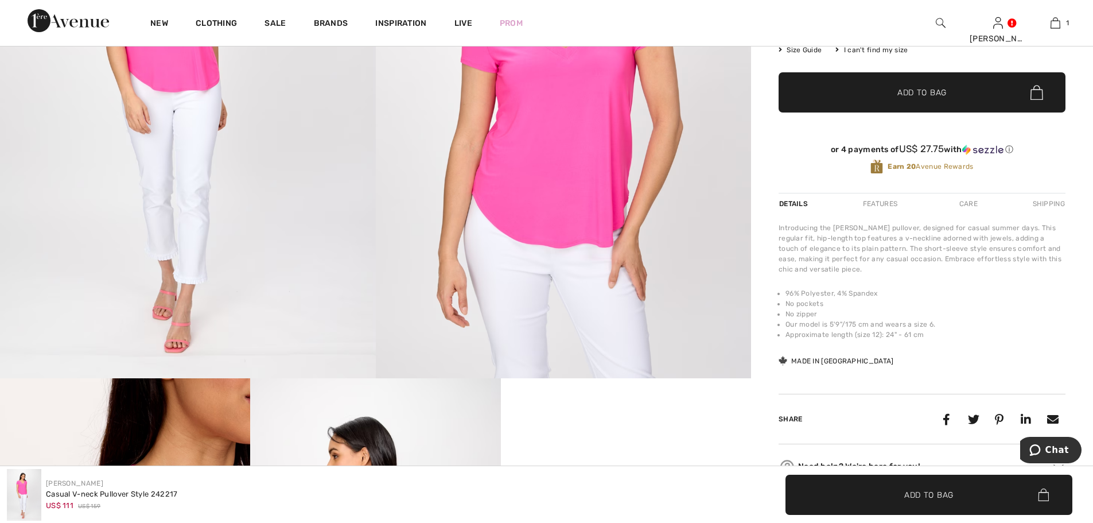
scroll to position [153, 0]
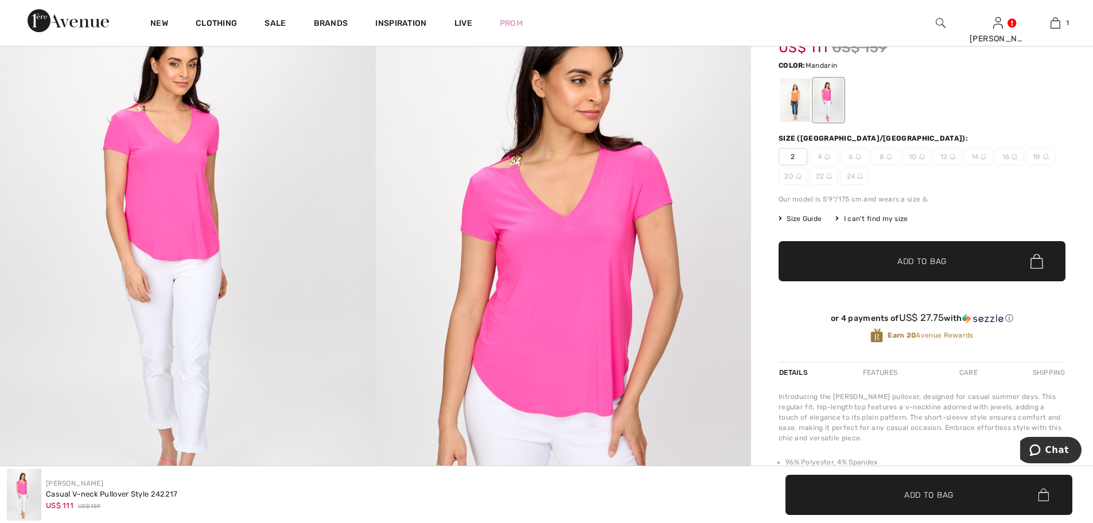
click at [797, 91] on div at bounding box center [795, 100] width 30 height 43
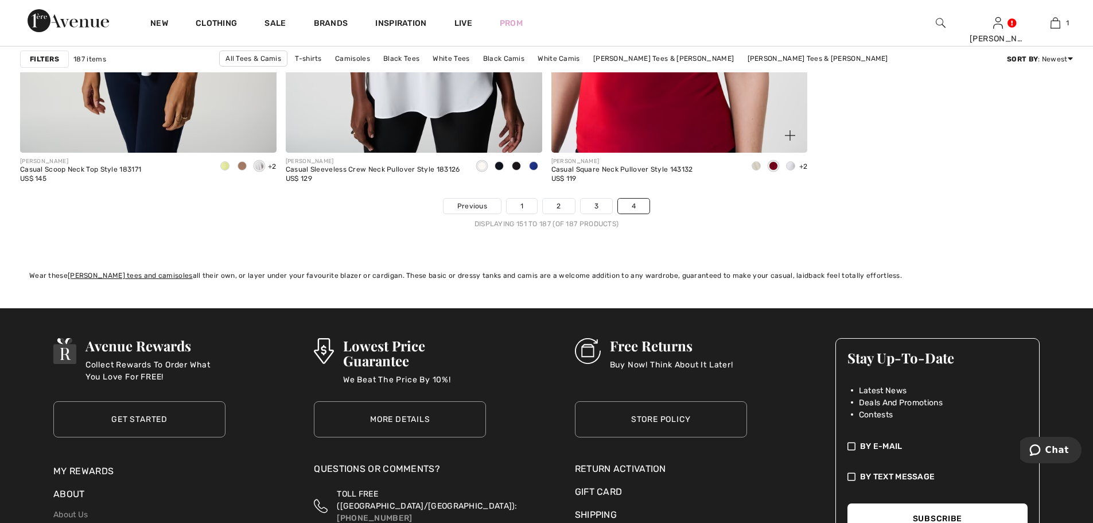
scroll to position [5000, 0]
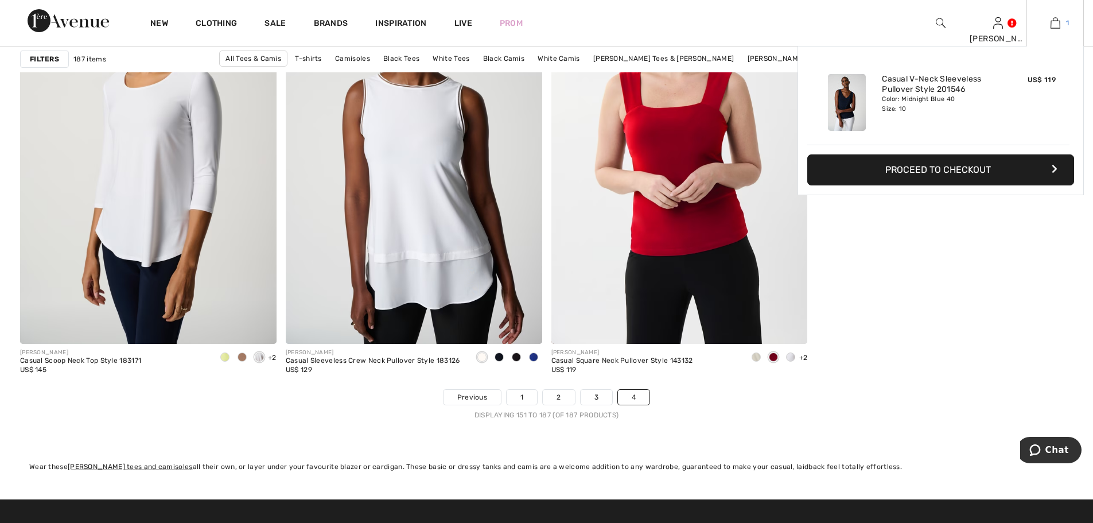
click at [1049, 27] on link "1" at bounding box center [1055, 23] width 56 height 14
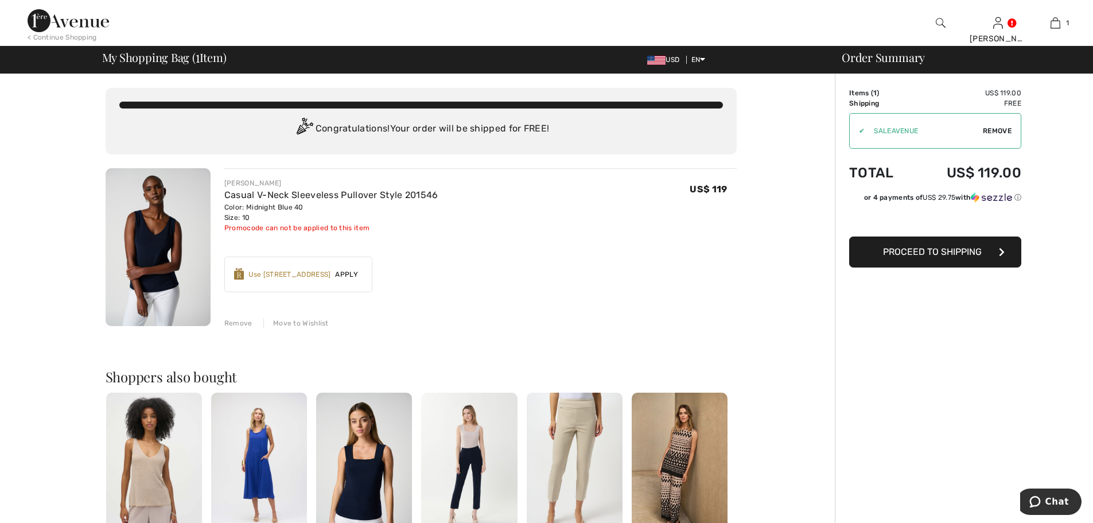
click at [942, 23] on img at bounding box center [941, 23] width 10 height 14
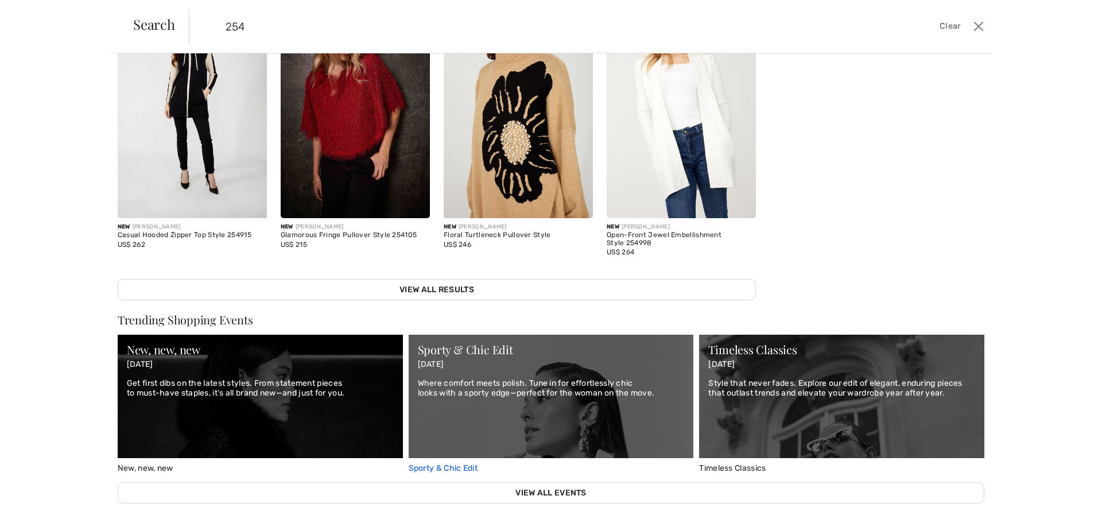
scroll to position [619, 0]
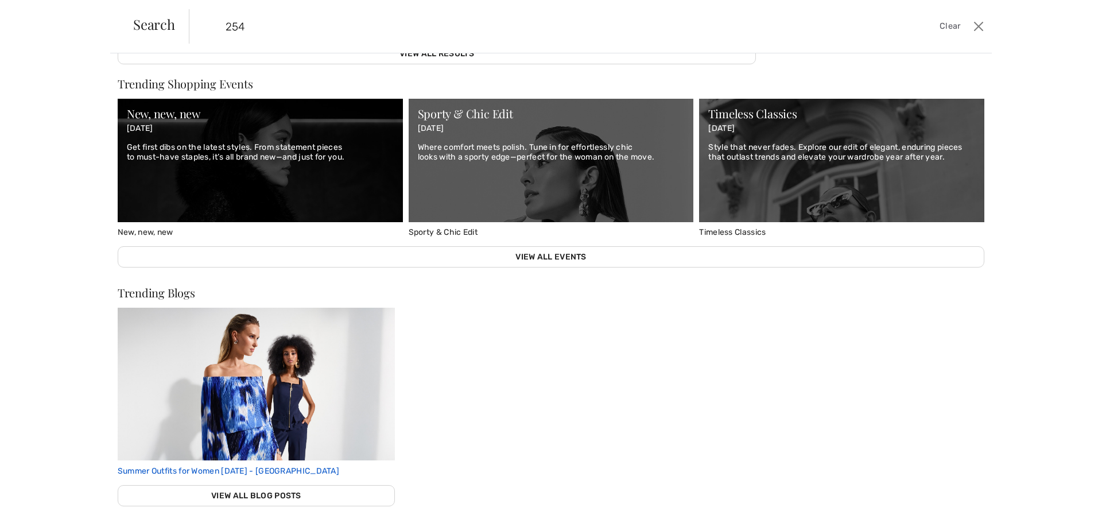
type input "254"
click at [315, 387] on img at bounding box center [256, 384] width 277 height 153
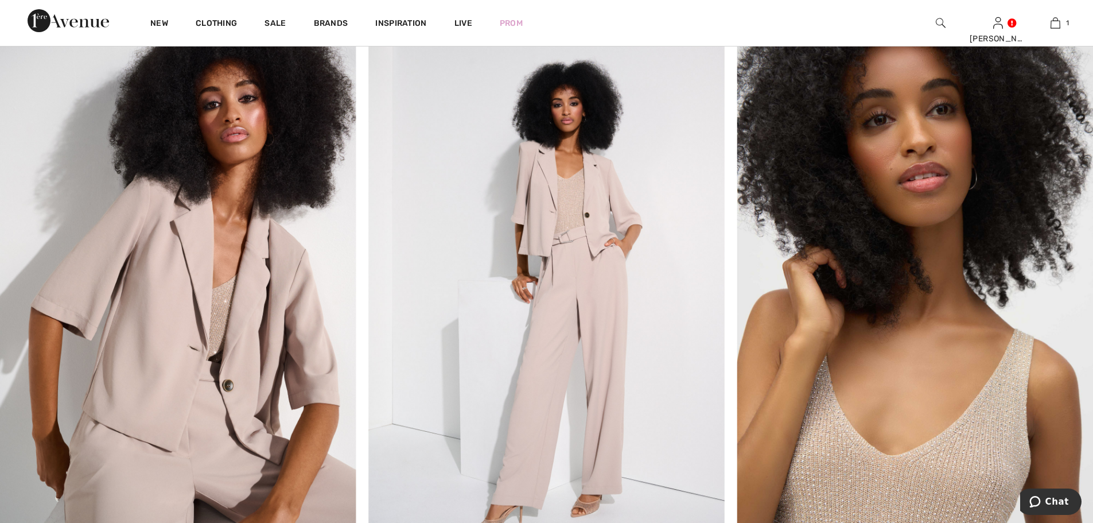
scroll to position [1989, 0]
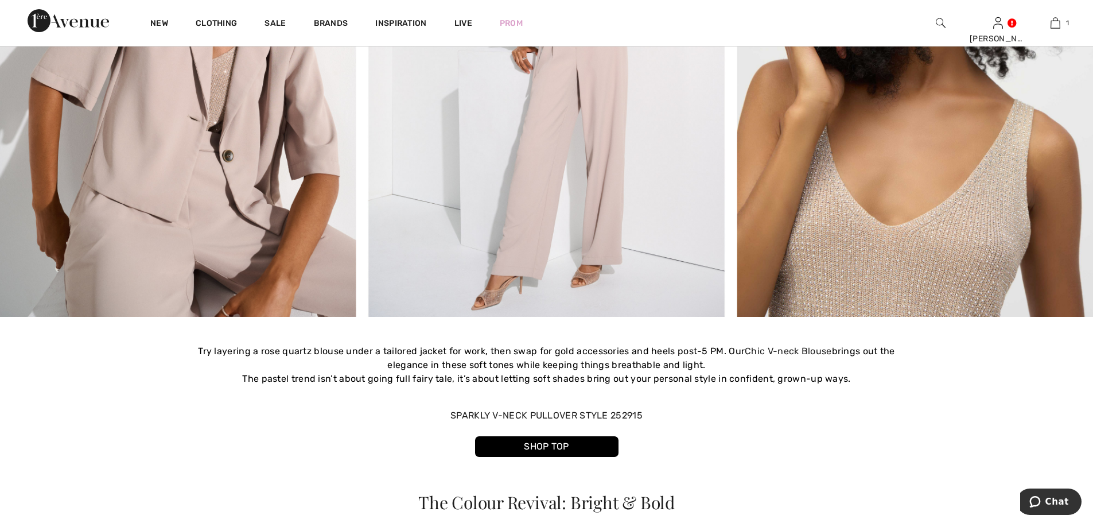
click at [966, 278] on img at bounding box center [546, 64] width 1093 height 504
click at [520, 457] on link "SHOP TOP" at bounding box center [546, 446] width 143 height 21
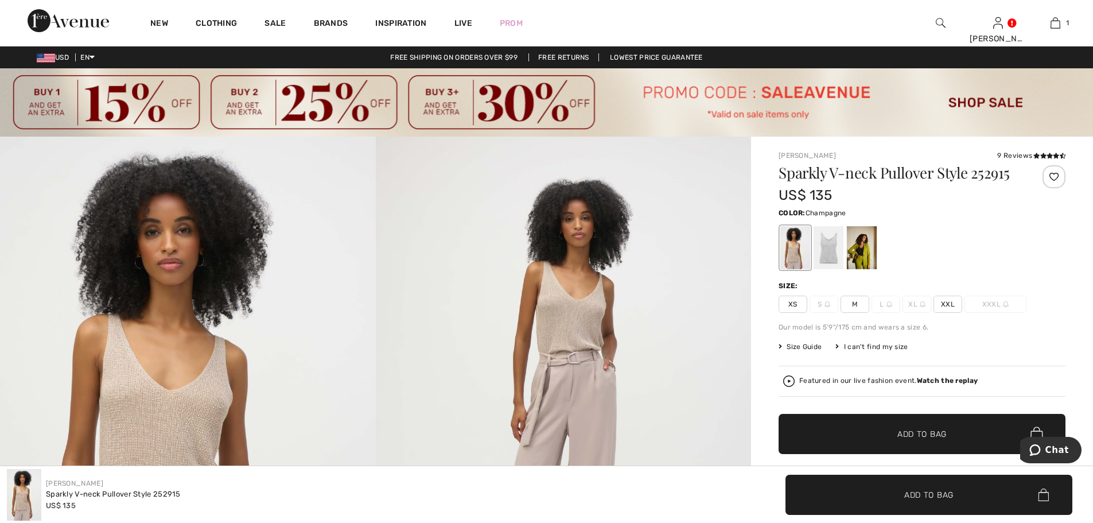
click at [809, 250] on div at bounding box center [795, 247] width 30 height 43
click at [829, 251] on div at bounding box center [829, 247] width 30 height 43
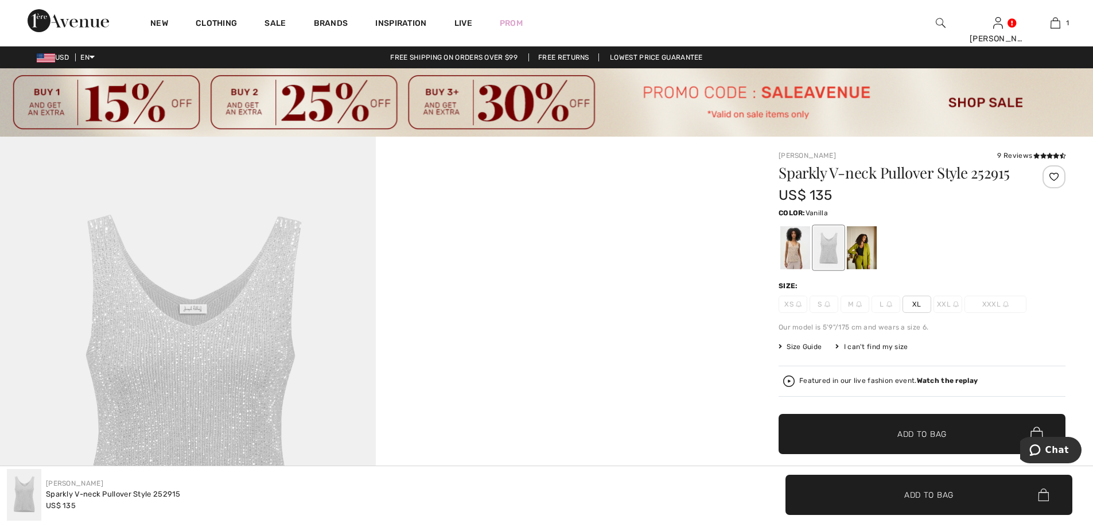
scroll to position [153, 0]
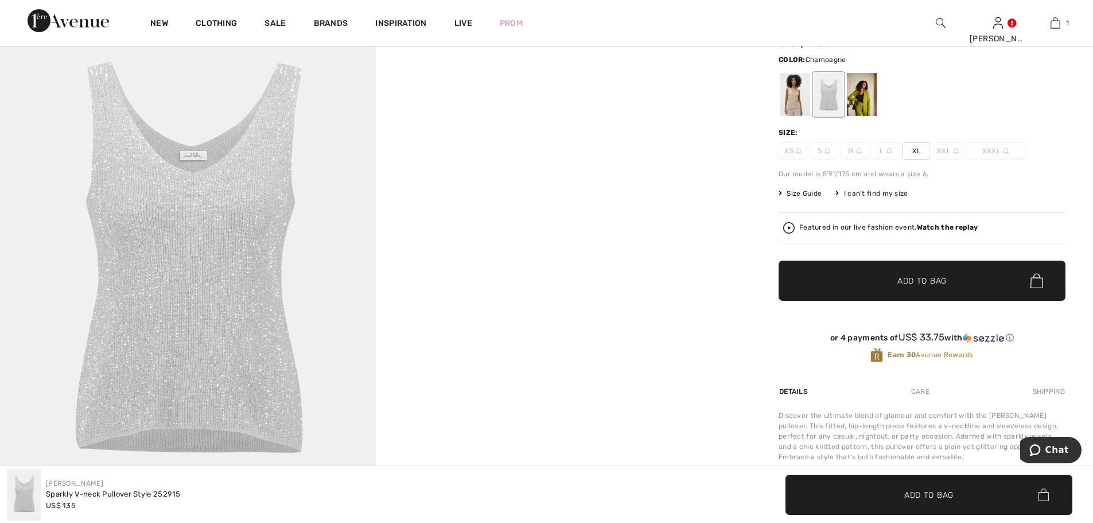
click at [795, 99] on div at bounding box center [795, 94] width 30 height 43
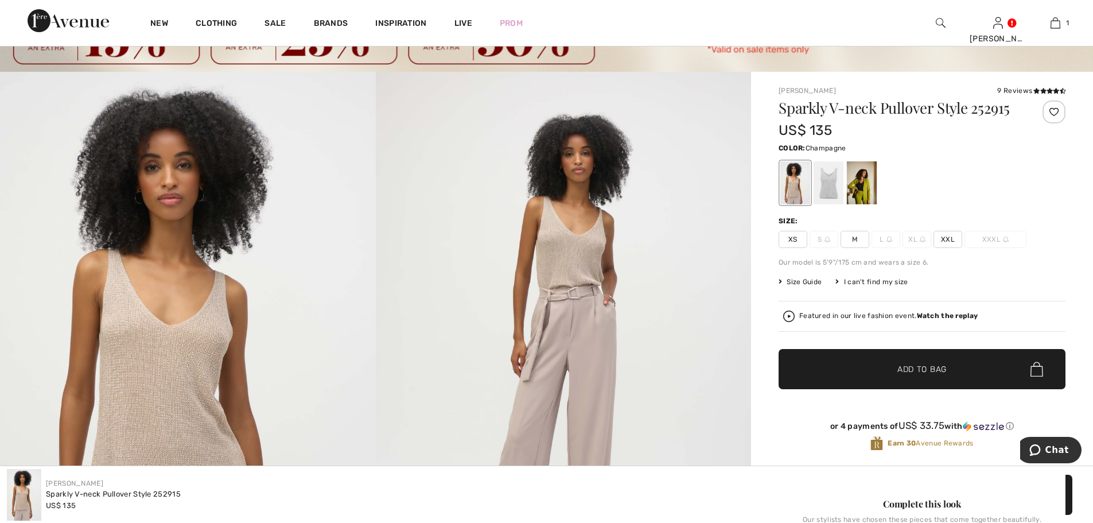
scroll to position [0, 0]
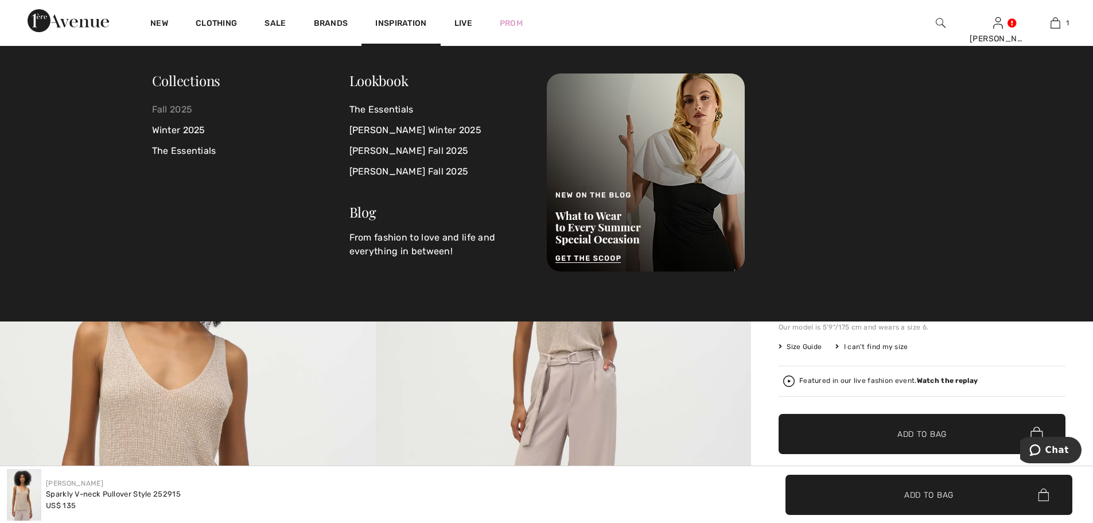
click at [169, 110] on link "Fall 2025" at bounding box center [250, 109] width 197 height 21
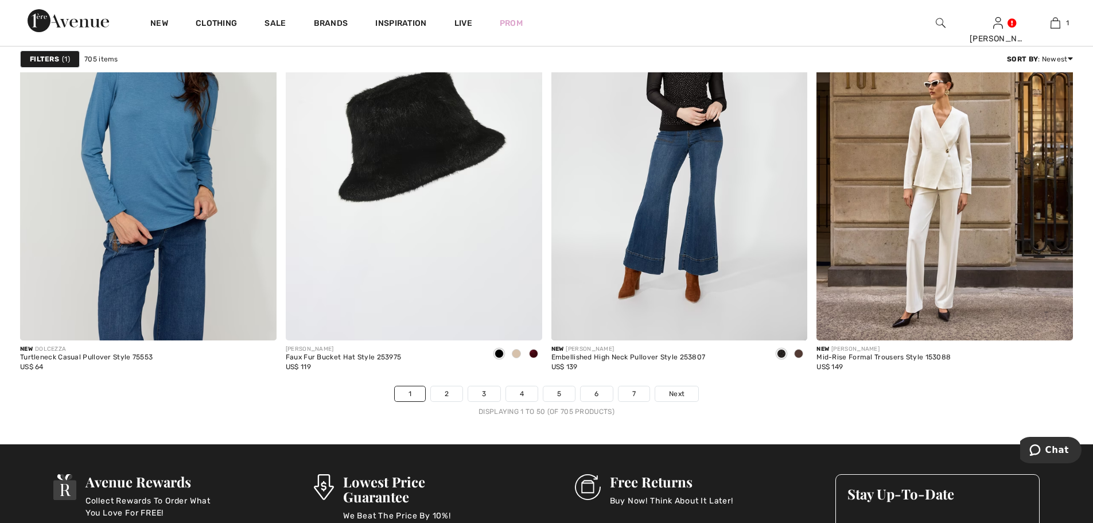
scroll to position [6580, 0]
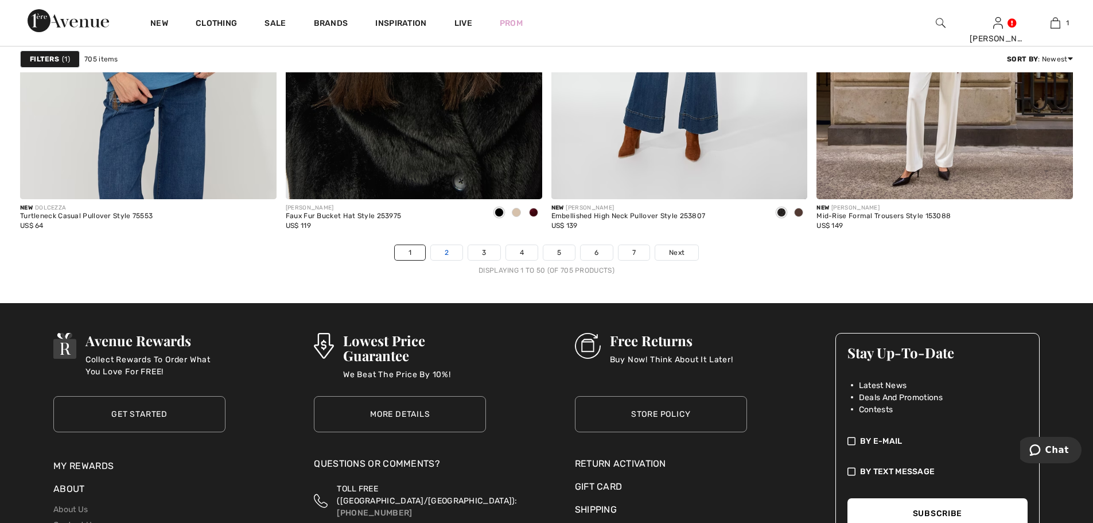
click at [444, 253] on link "2" at bounding box center [447, 252] width 32 height 15
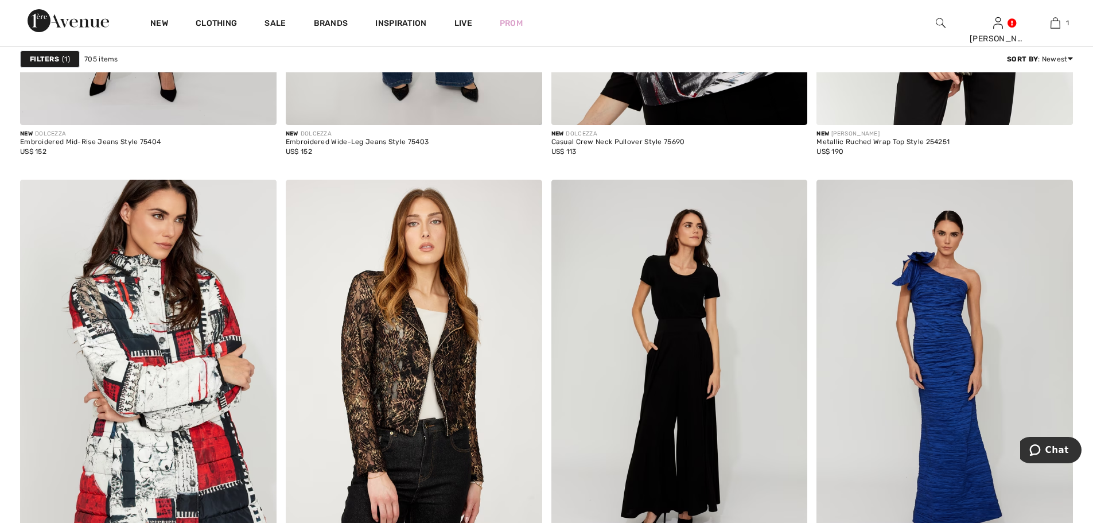
scroll to position [2754, 0]
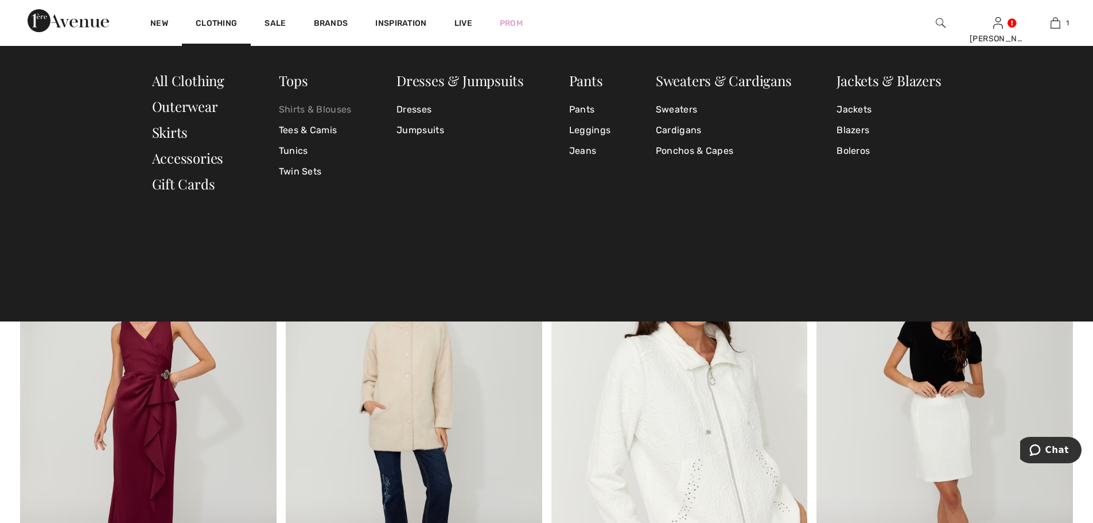
click at [298, 107] on link "Shirts & Blouses" at bounding box center [315, 109] width 73 height 21
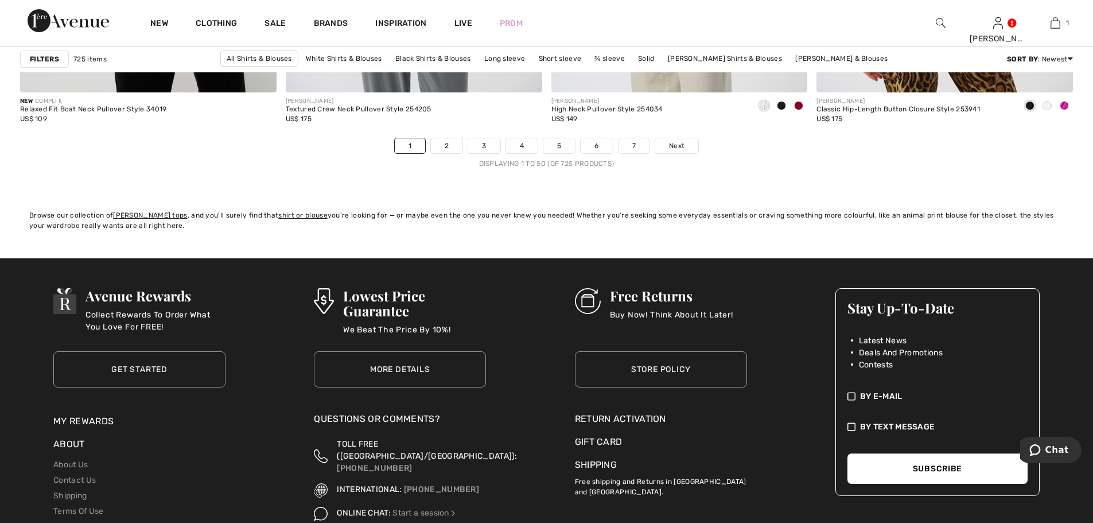
scroll to position [6580, 0]
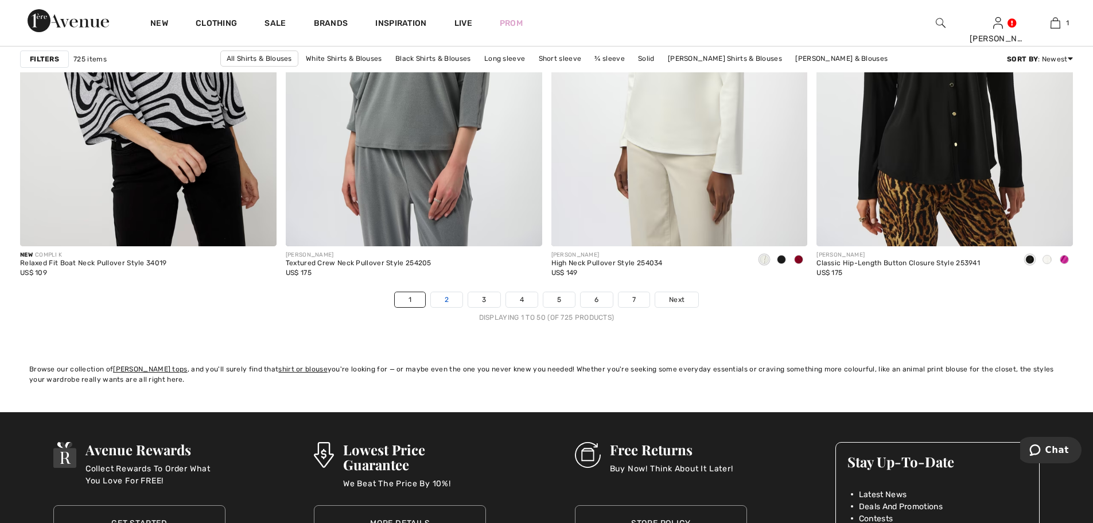
click at [444, 299] on link "2" at bounding box center [447, 299] width 32 height 15
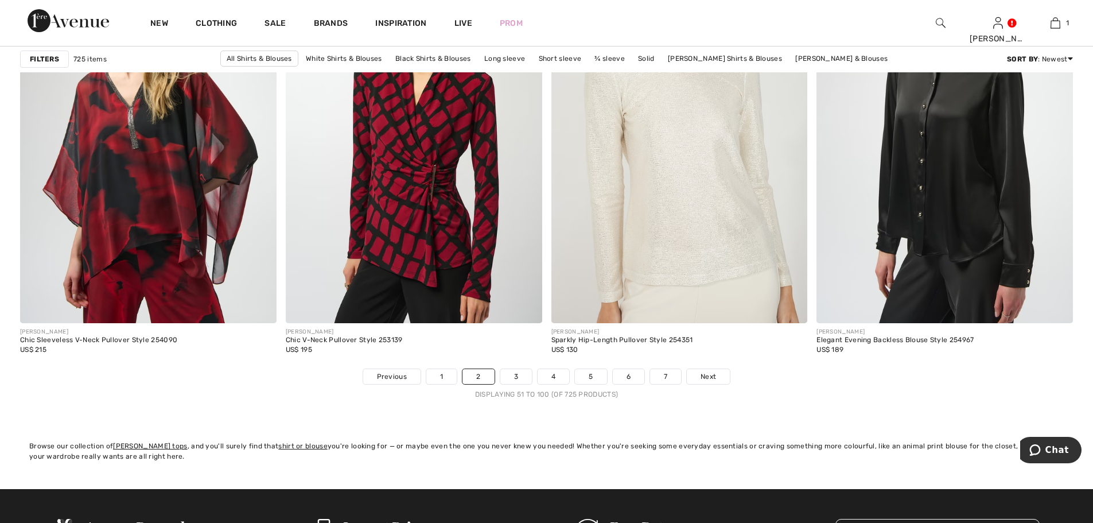
scroll to position [6580, 0]
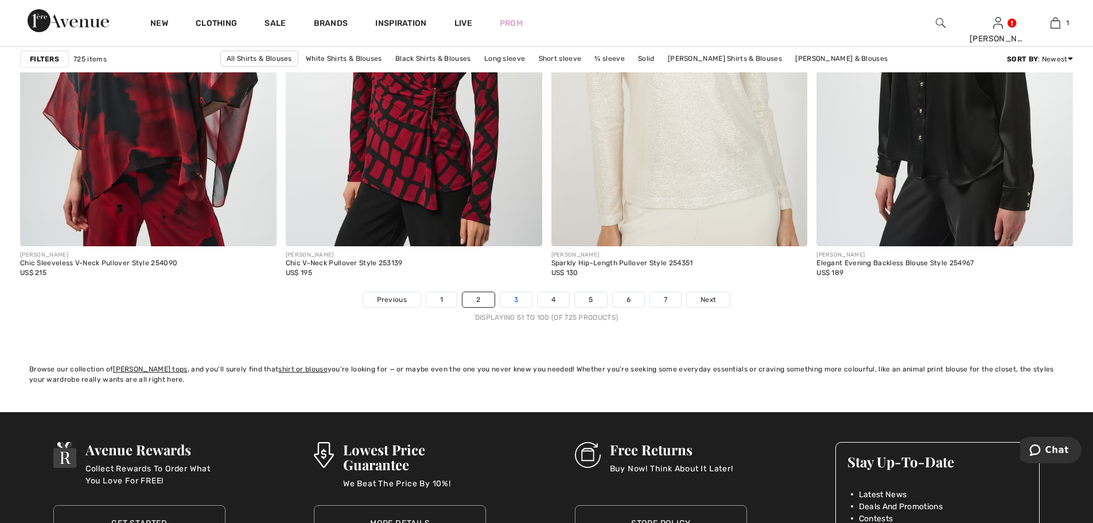
click at [510, 295] on link "3" at bounding box center [516, 299] width 32 height 15
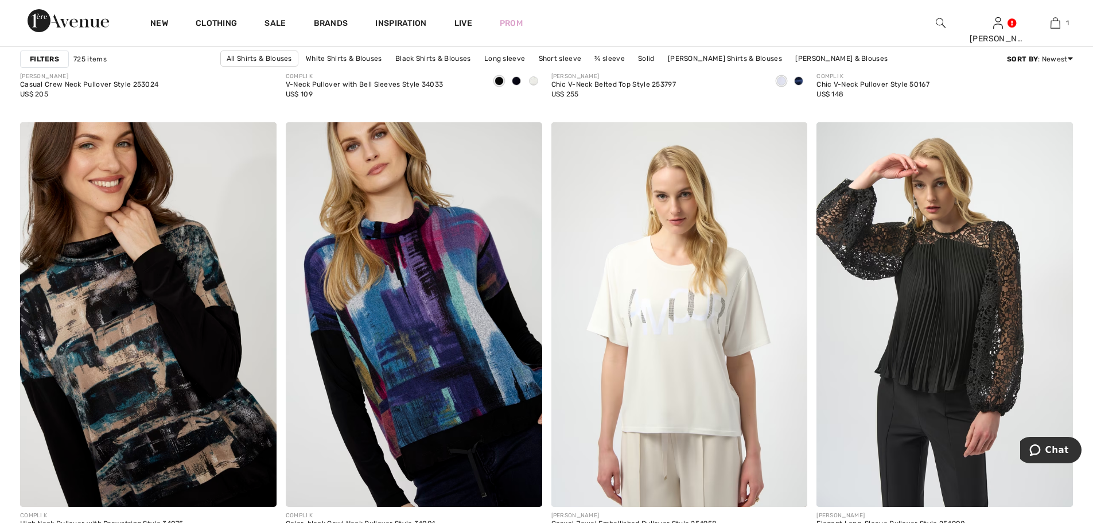
scroll to position [6426, 0]
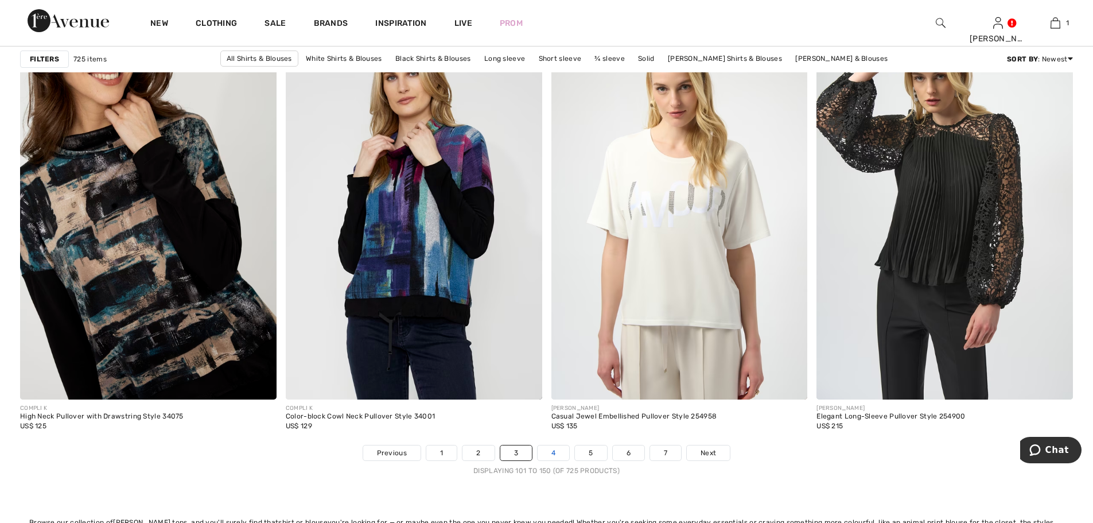
click at [557, 452] on link "4" at bounding box center [554, 452] width 32 height 15
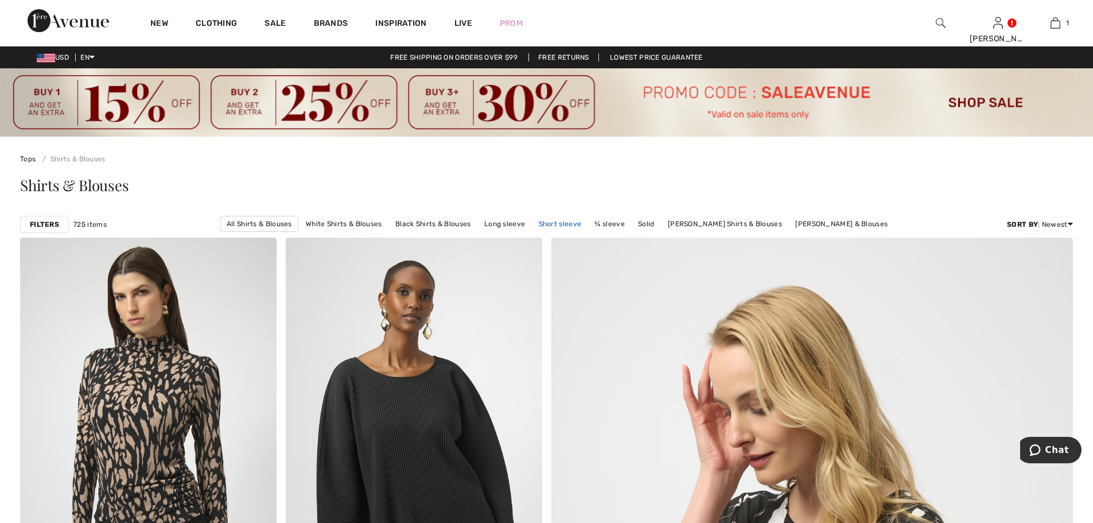
click at [550, 220] on link "Short sleeve" at bounding box center [560, 223] width 55 height 15
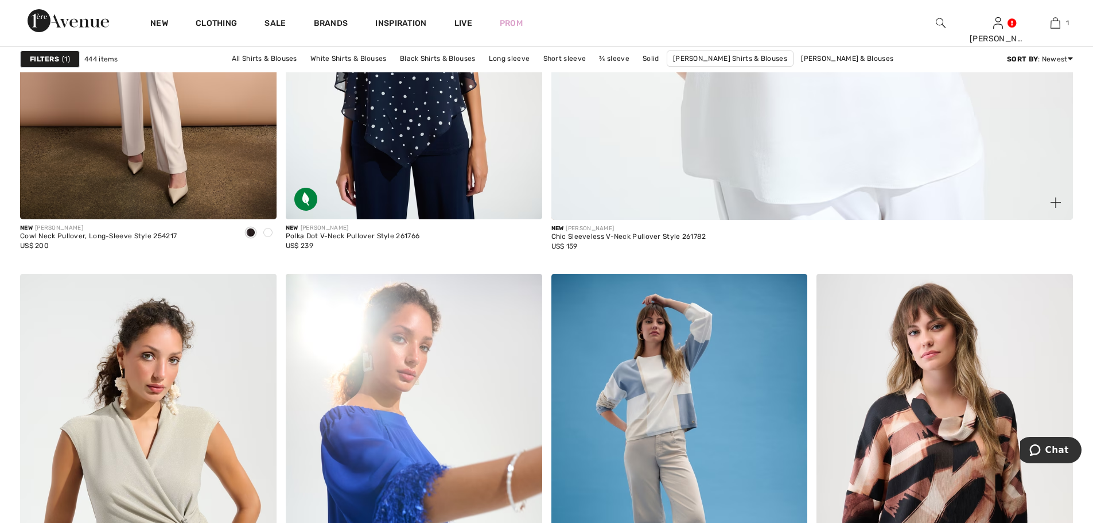
scroll to position [612, 0]
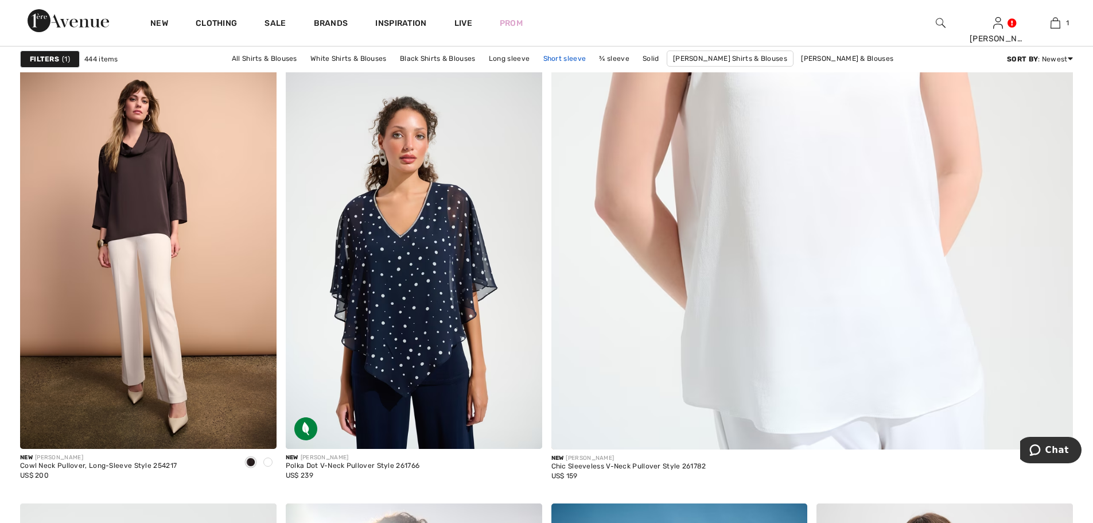
click at [566, 64] on link "Short sleeve" at bounding box center [565, 58] width 55 height 15
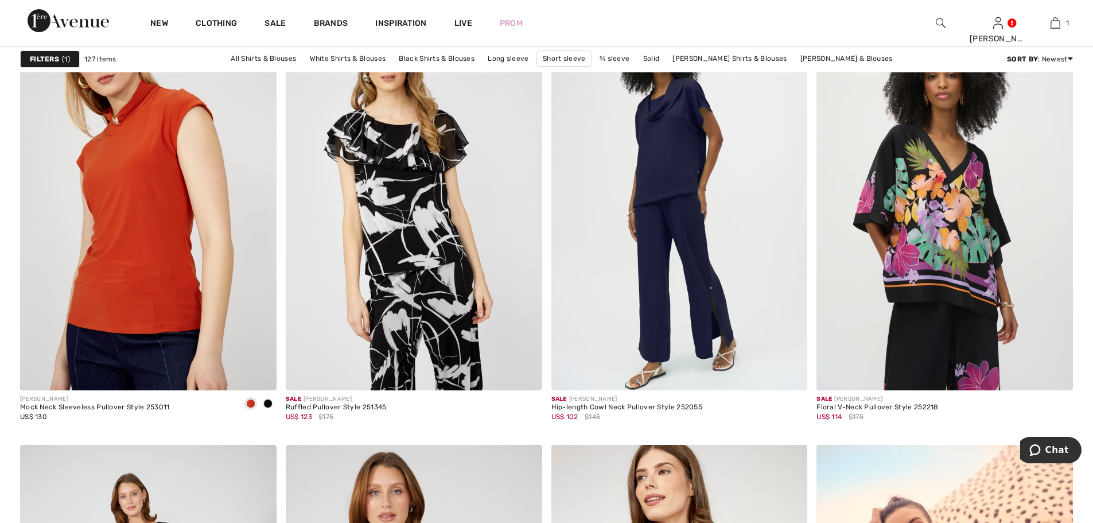
scroll to position [4896, 0]
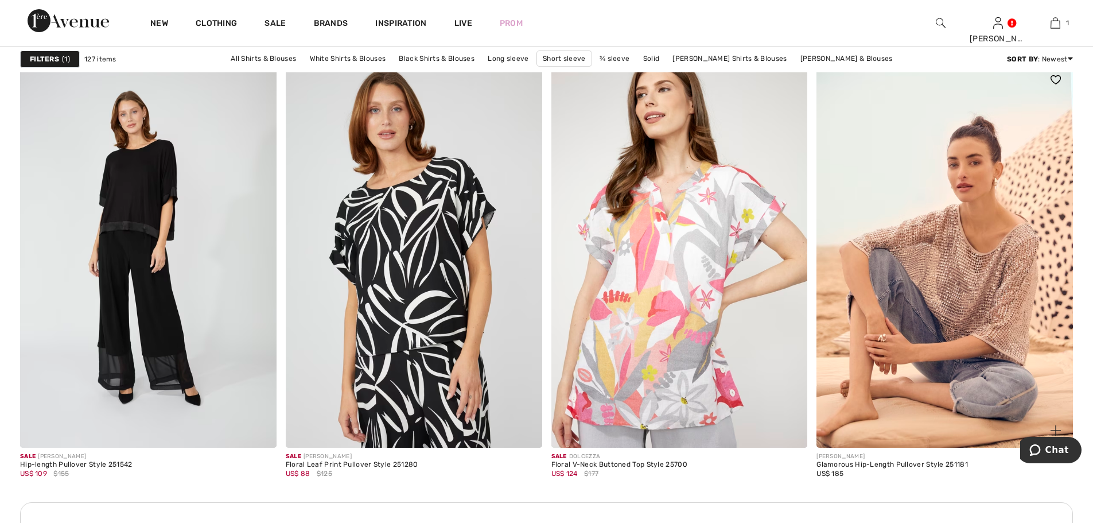
click at [977, 301] on img at bounding box center [944, 255] width 256 height 384
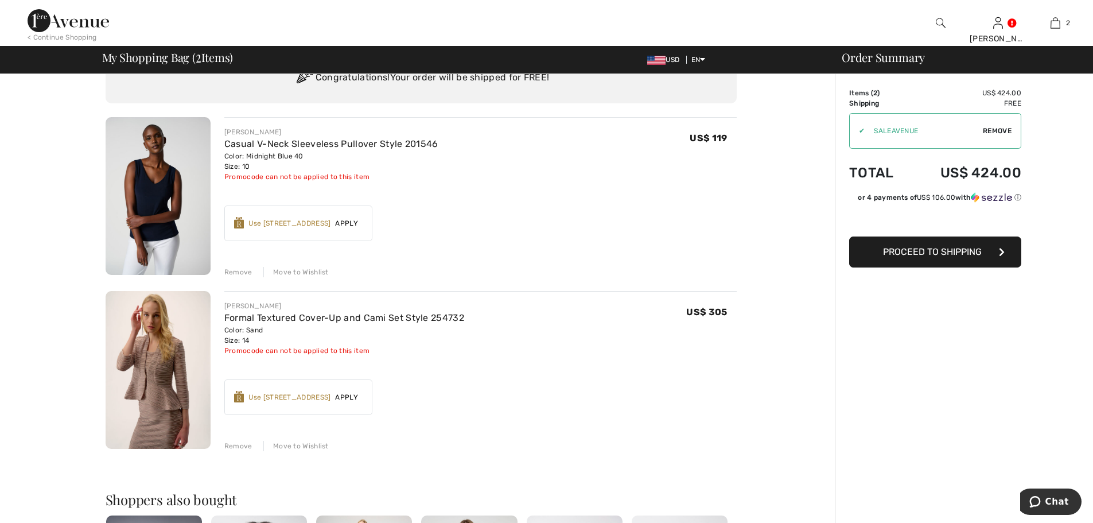
scroll to position [76, 0]
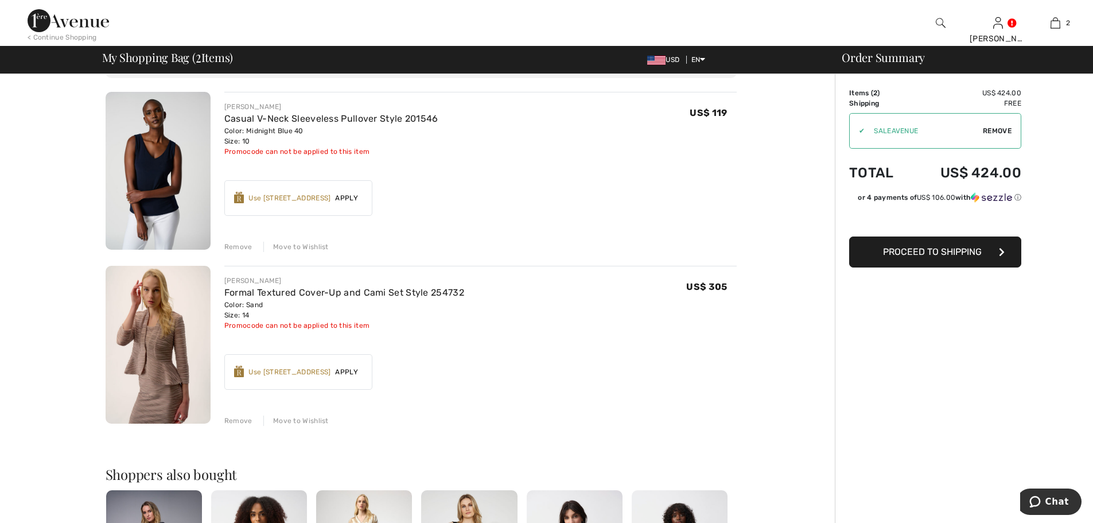
click at [158, 150] on img at bounding box center [158, 171] width 105 height 158
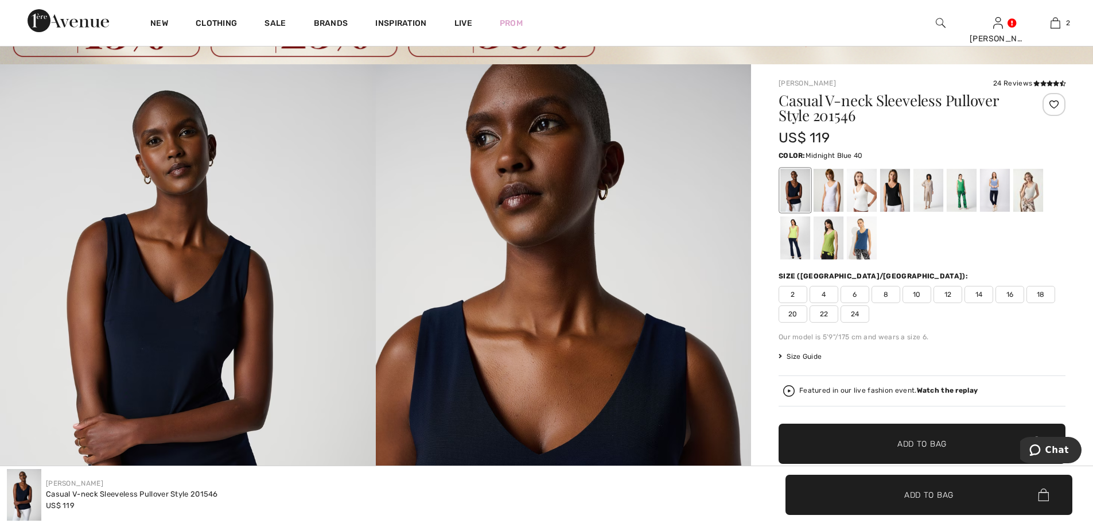
scroll to position [153, 0]
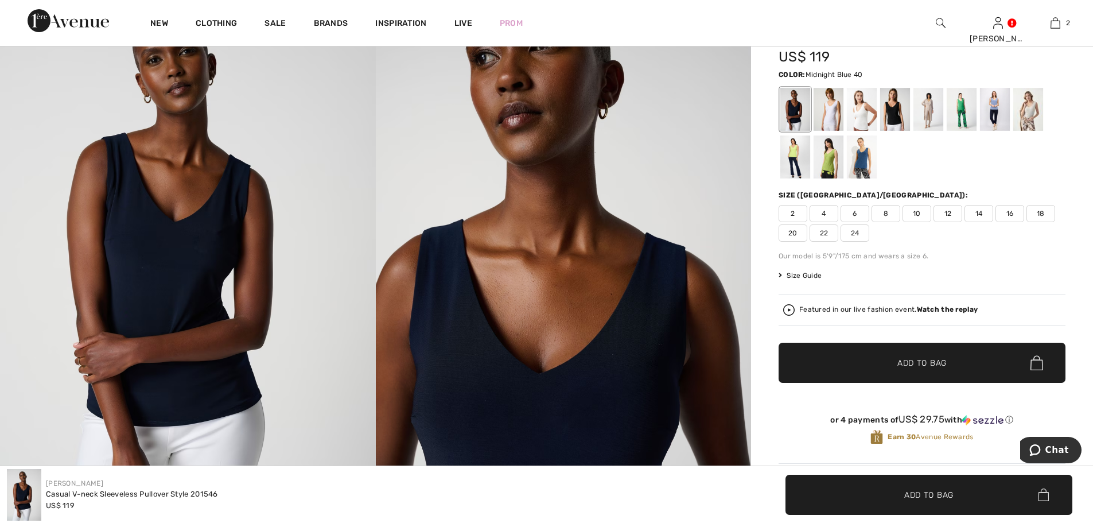
click at [947, 219] on span "12" at bounding box center [948, 213] width 29 height 17
click at [926, 362] on span "Add to Bag" at bounding box center [921, 363] width 49 height 12
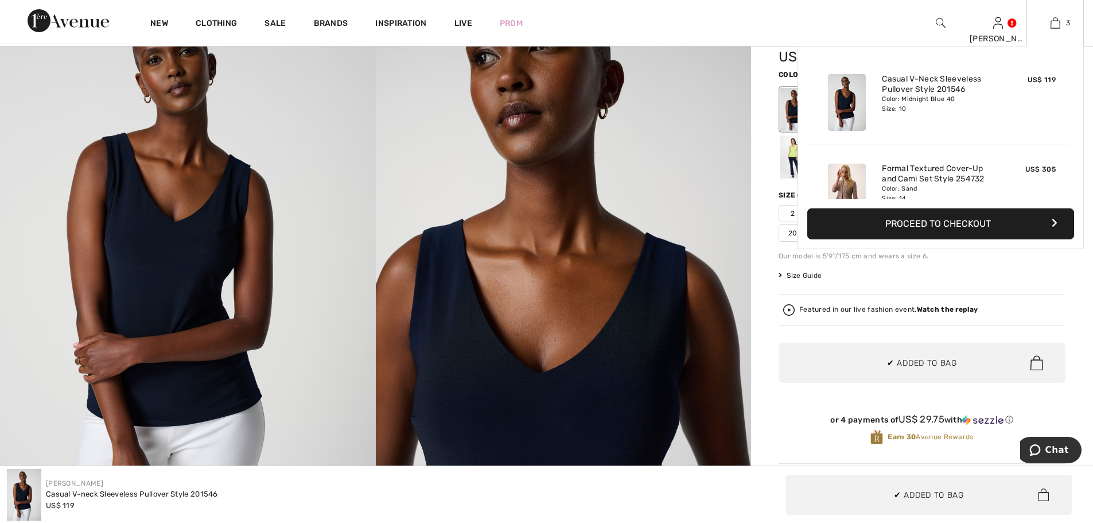
scroll to position [125, 0]
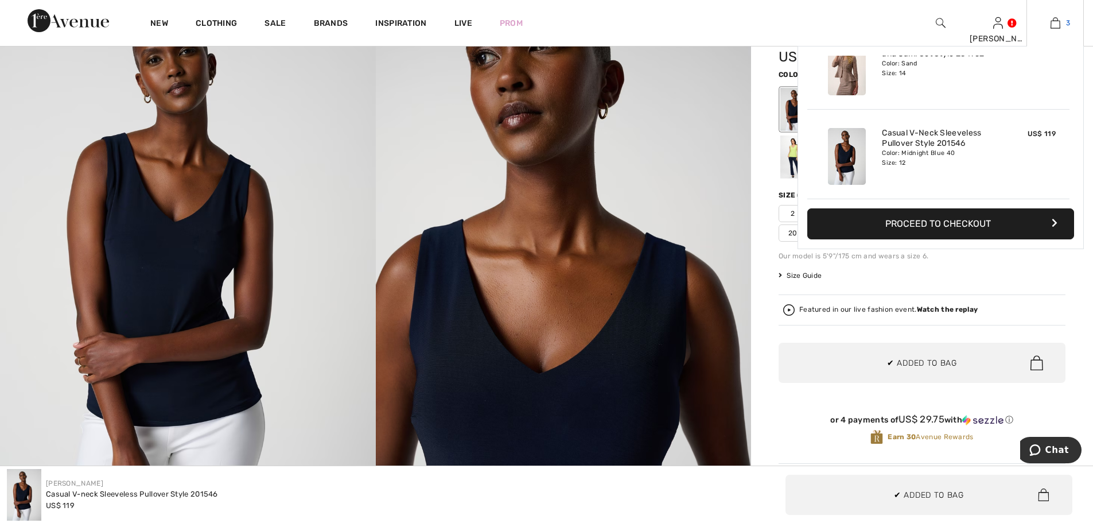
click at [1052, 29] on div "3 Added to Bag Joseph Ribkoff Casual V-neck Sleeveless Pullover Style 201546 US…" at bounding box center [1054, 23] width 57 height 46
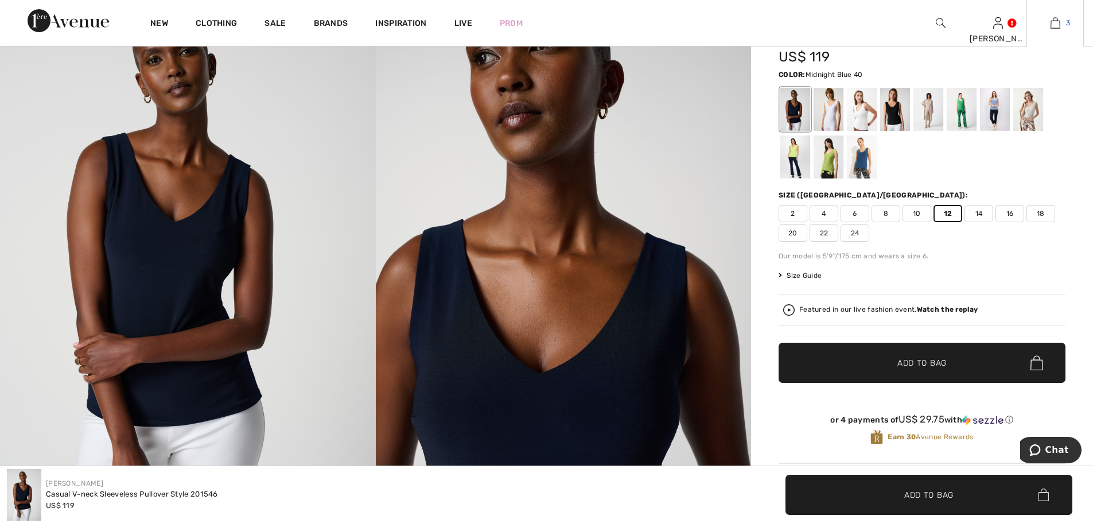
click at [1057, 25] on img at bounding box center [1056, 23] width 10 height 14
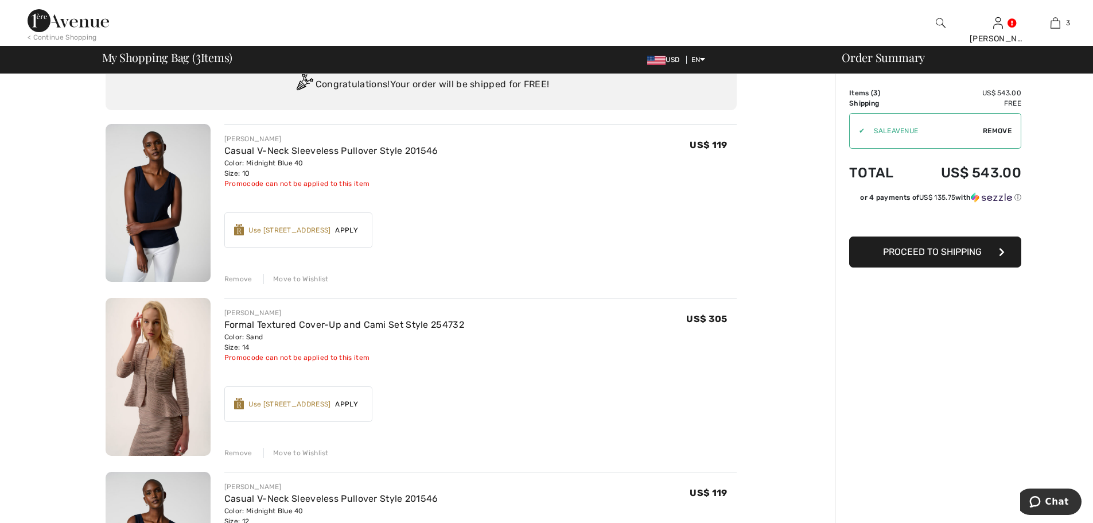
scroll to position [76, 0]
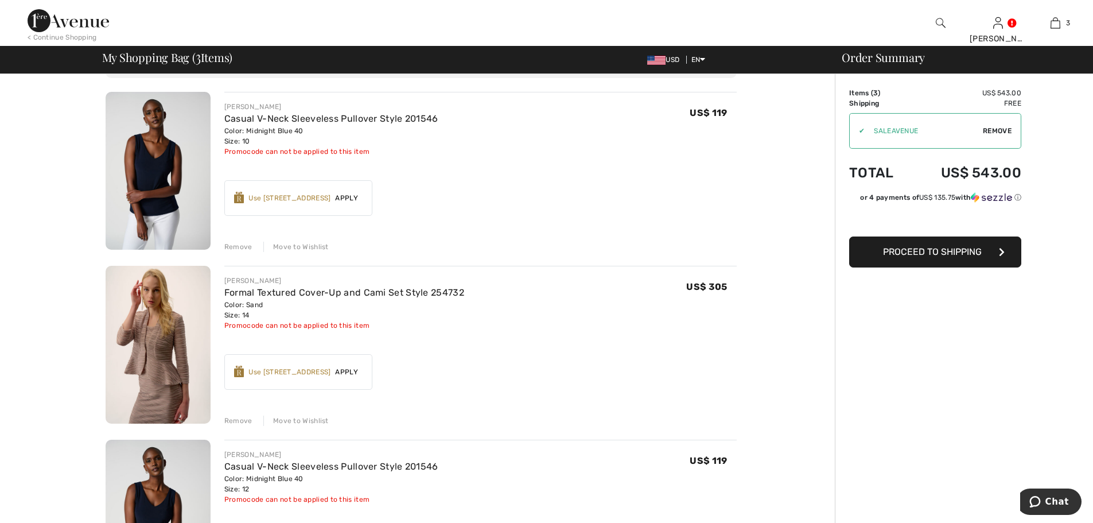
click at [241, 247] on div "Remove" at bounding box center [238, 247] width 28 height 10
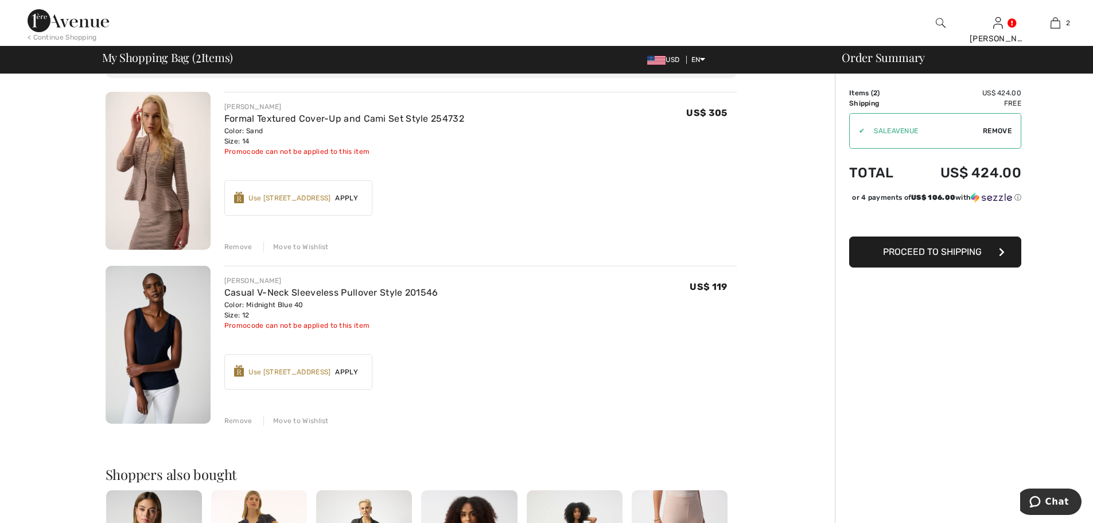
click at [915, 267] on button "Proceed to Shipping" at bounding box center [935, 251] width 172 height 31
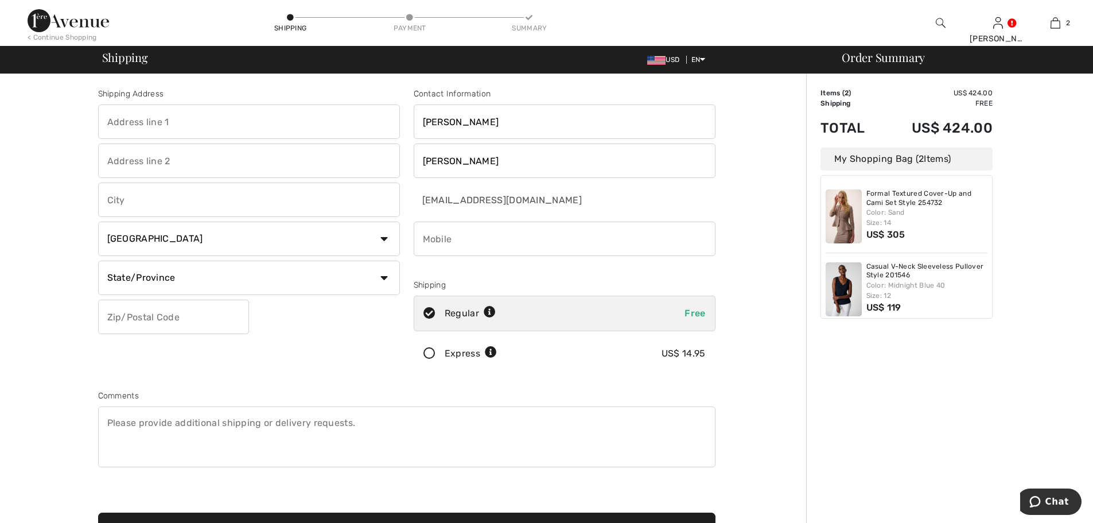
click at [246, 129] on input "text" at bounding box center [249, 121] width 302 height 34
type input "[STREET_ADDRESS]"
type input "Suncoast Motel"
type input "[GEOGRAPHIC_DATA]"
select select "US"
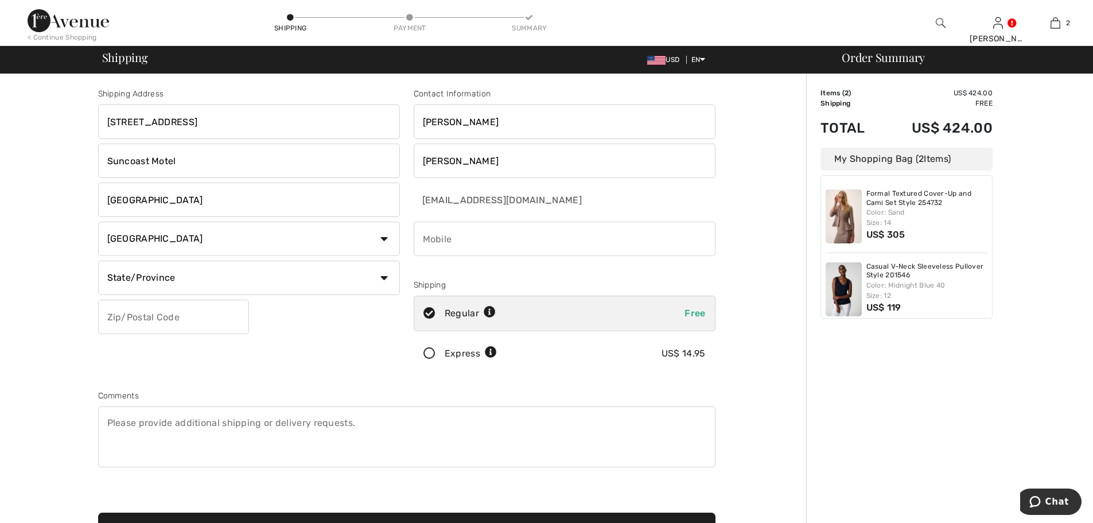
select select "FL"
type input "33706"
type input "7274188759"
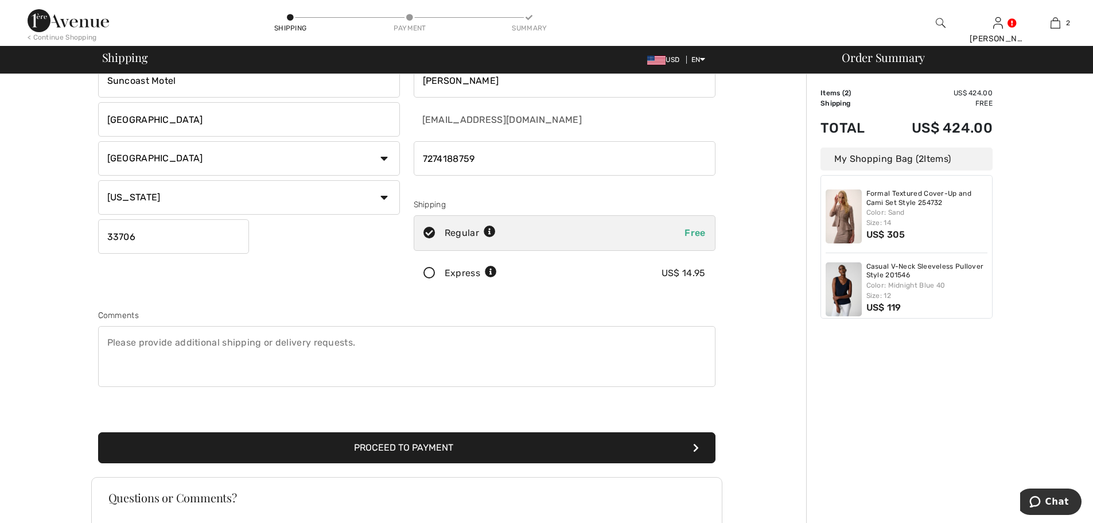
scroll to position [215, 0]
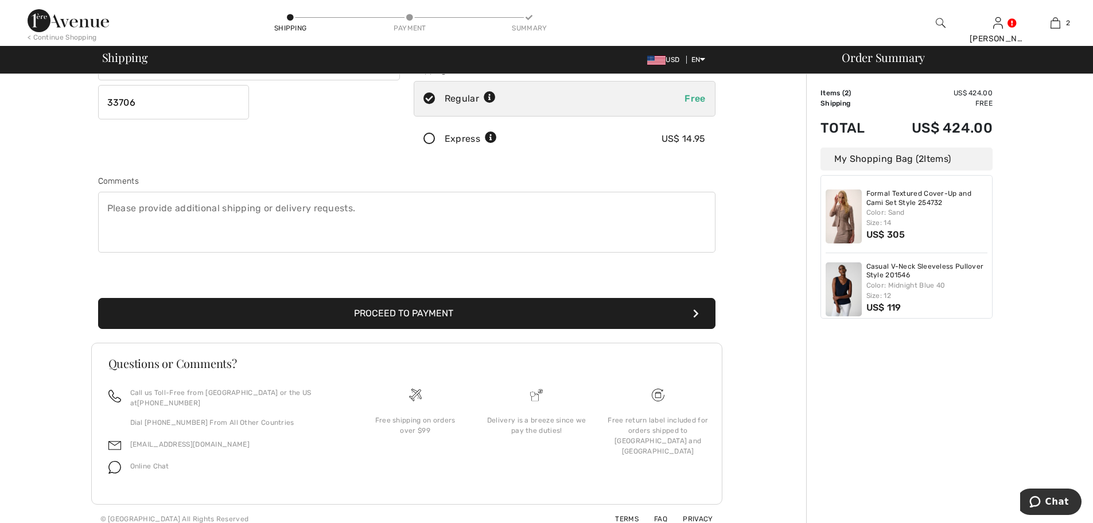
click at [508, 320] on button "Proceed to Payment" at bounding box center [406, 313] width 617 height 31
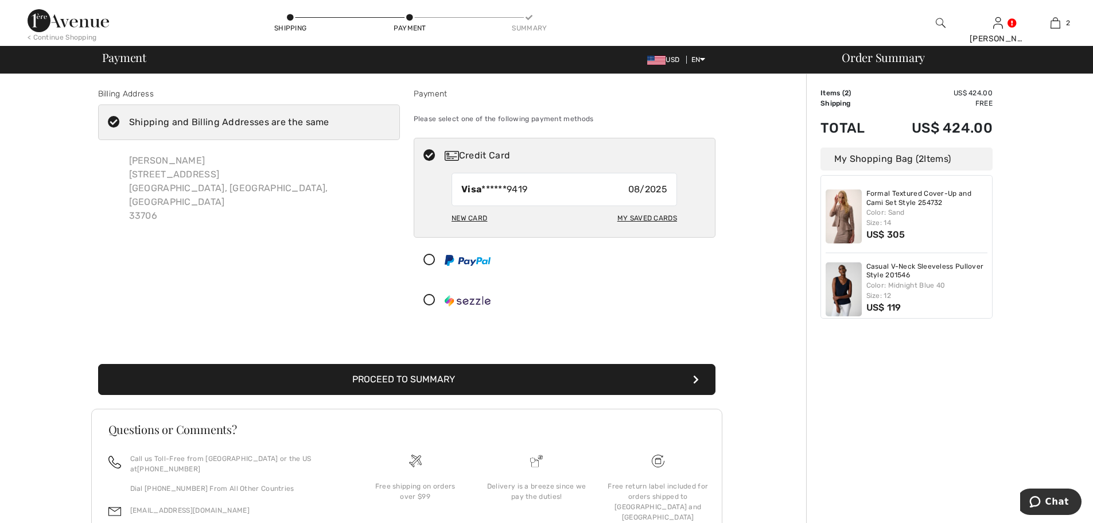
click at [535, 382] on button "Proceed to Summary" at bounding box center [406, 379] width 617 height 31
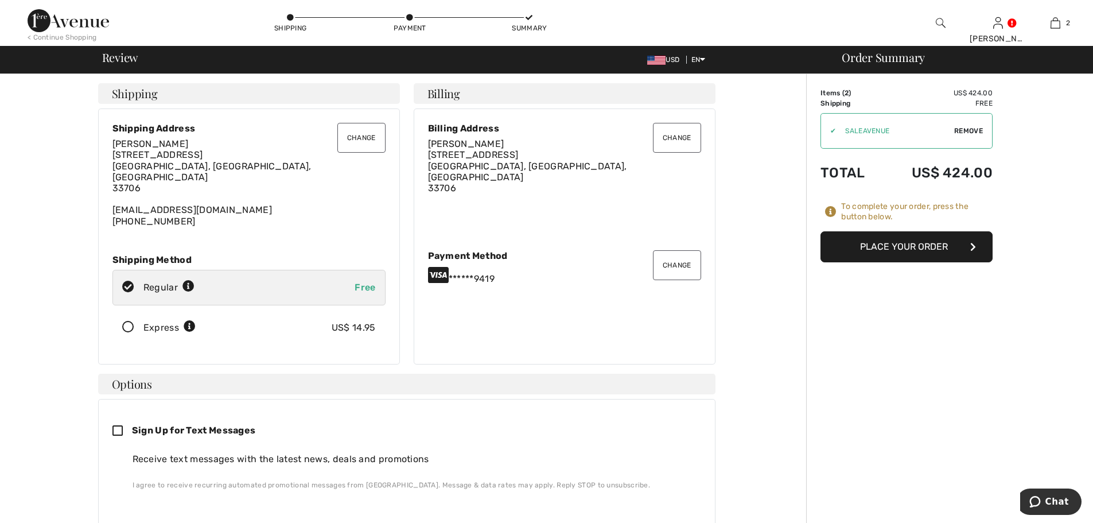
click at [870, 256] on button "Place Your Order" at bounding box center [907, 246] width 172 height 31
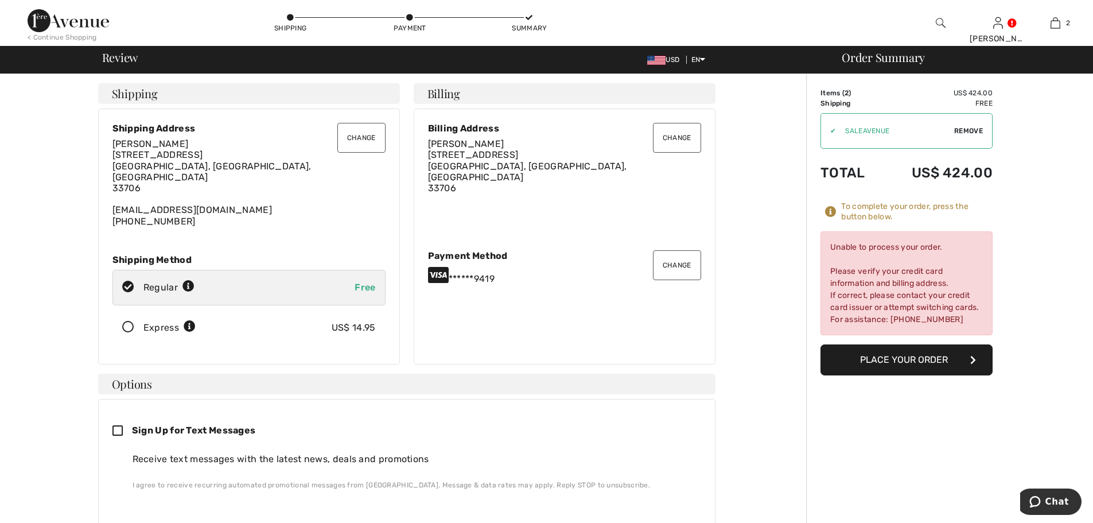
click at [892, 361] on button "Place Your Order" at bounding box center [907, 359] width 172 height 31
click at [683, 266] on button "Change" at bounding box center [677, 265] width 48 height 30
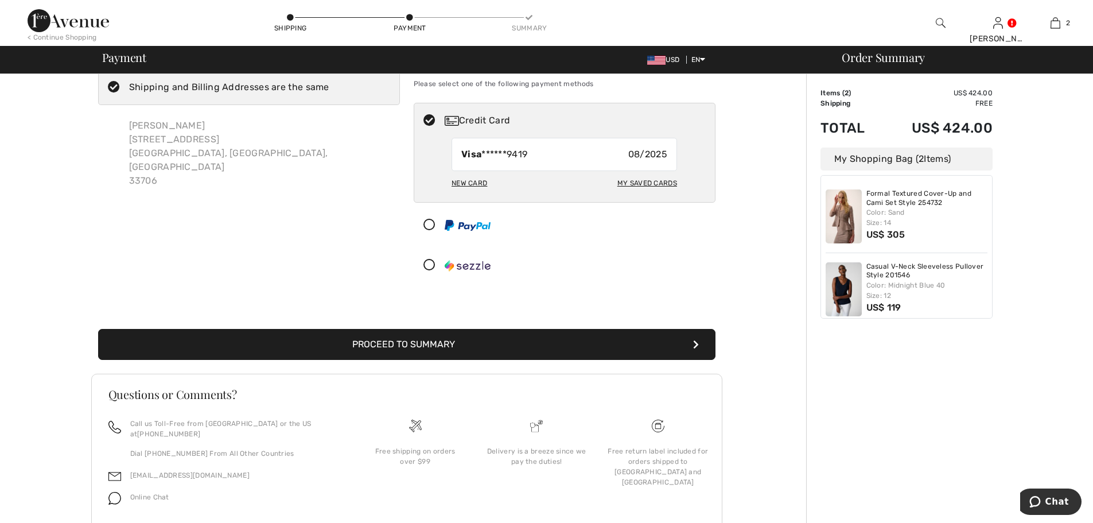
click at [637, 187] on div "My Saved Cards" at bounding box center [647, 183] width 60 height 20
radio input "true"
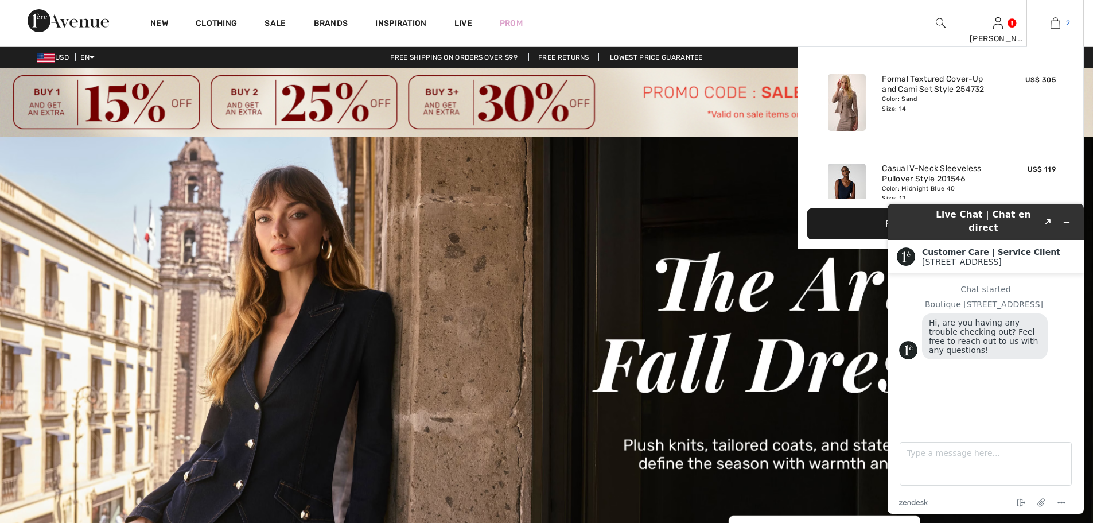
click at [1056, 23] on img at bounding box center [1056, 23] width 10 height 14
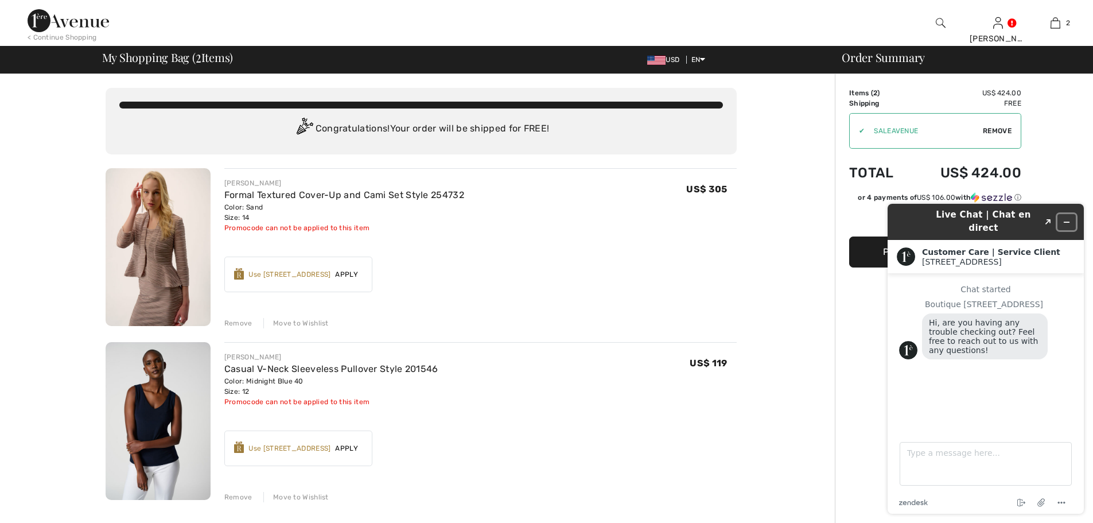
click at [1066, 218] on icon "Minimize widget" at bounding box center [1067, 222] width 8 height 8
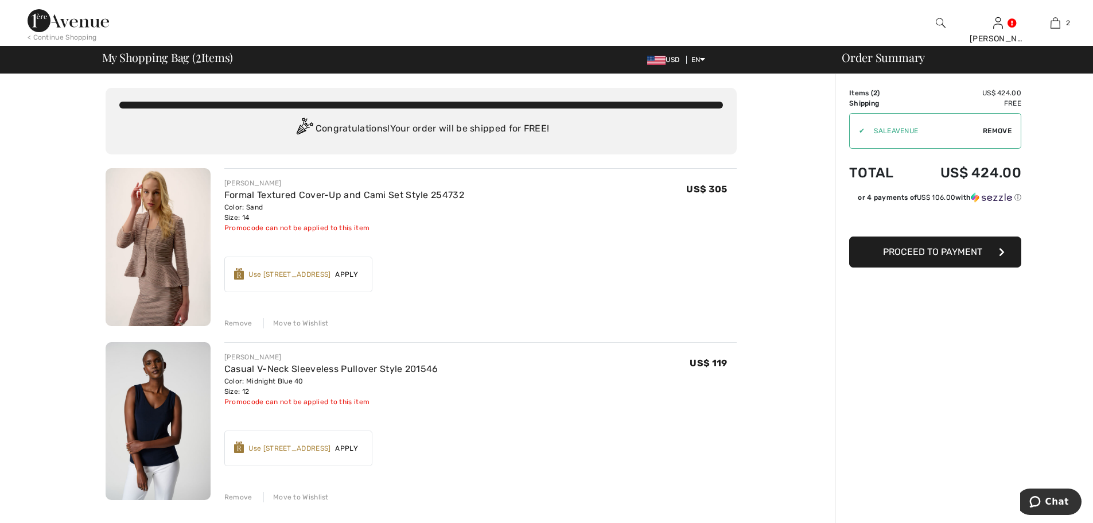
click at [921, 255] on span "Proceed to Payment" at bounding box center [932, 251] width 99 height 11
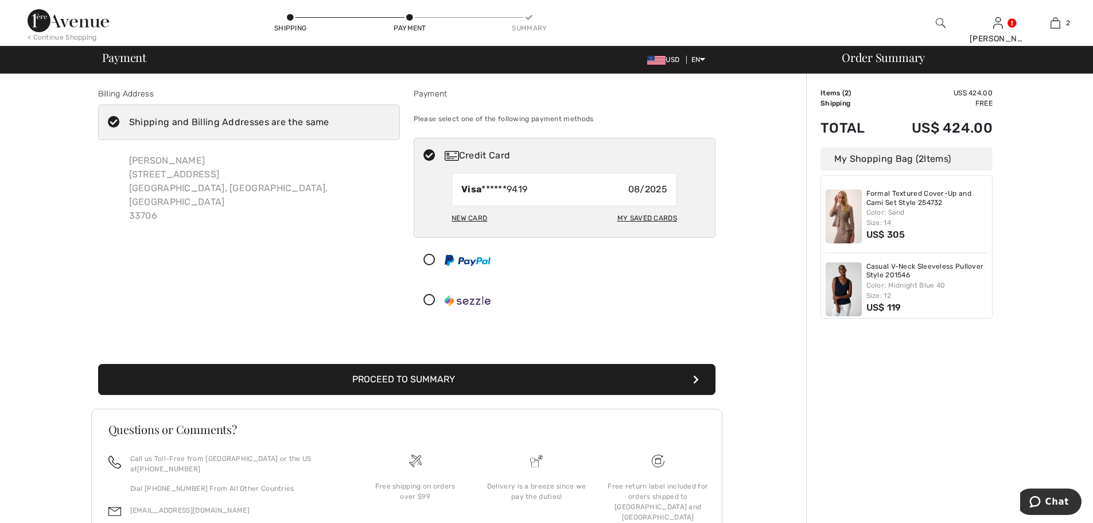
click at [662, 215] on div "My Saved Cards" at bounding box center [647, 218] width 60 height 20
radio input "true"
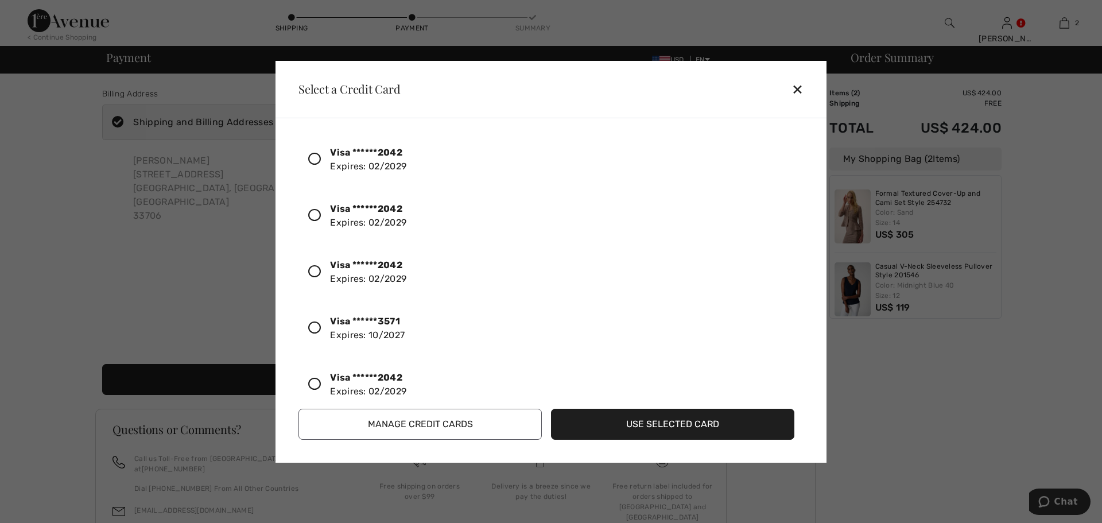
scroll to position [153, 0]
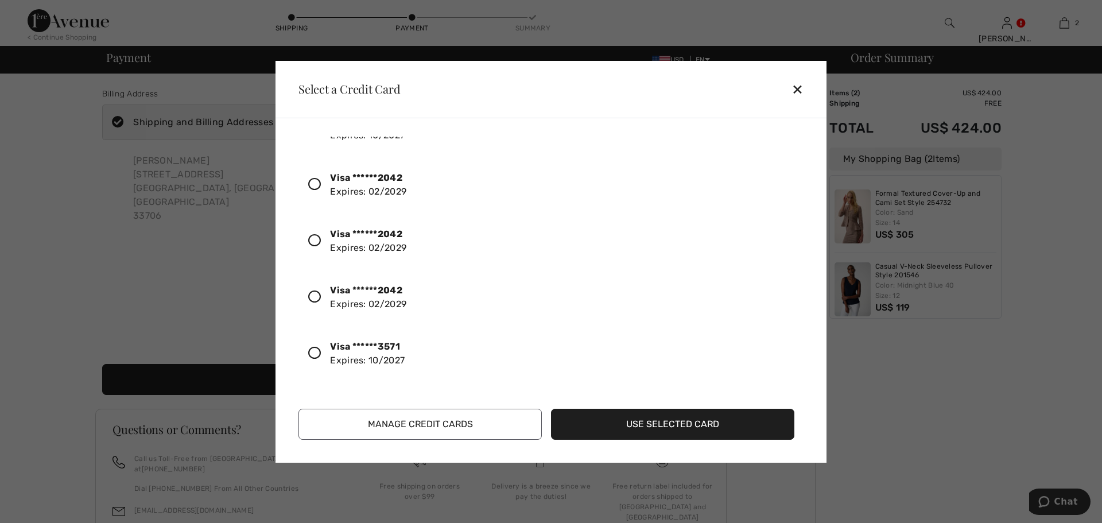
click at [315, 240] on icon at bounding box center [314, 240] width 13 height 13
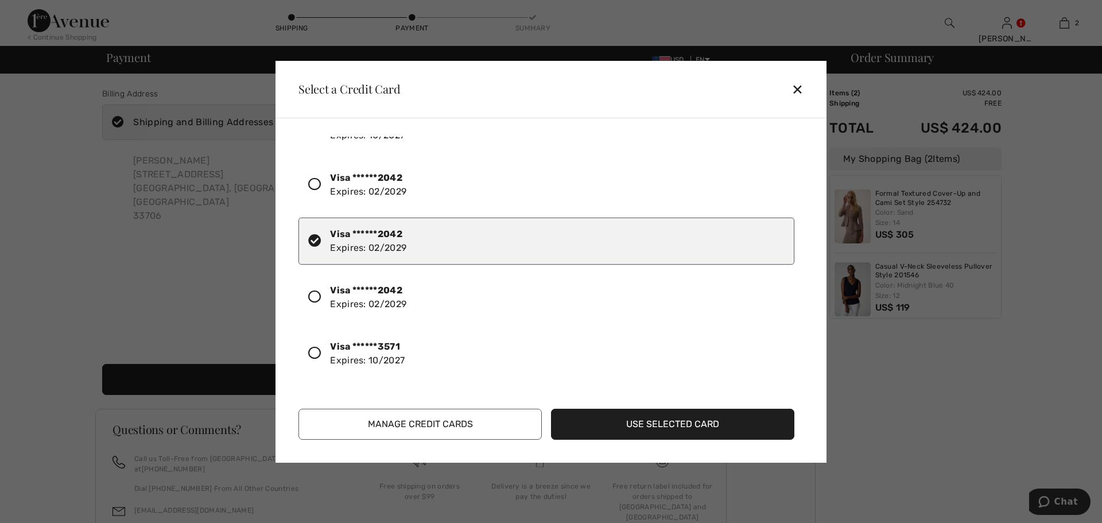
click at [646, 423] on button "Use Selected Card" at bounding box center [672, 424] width 243 height 31
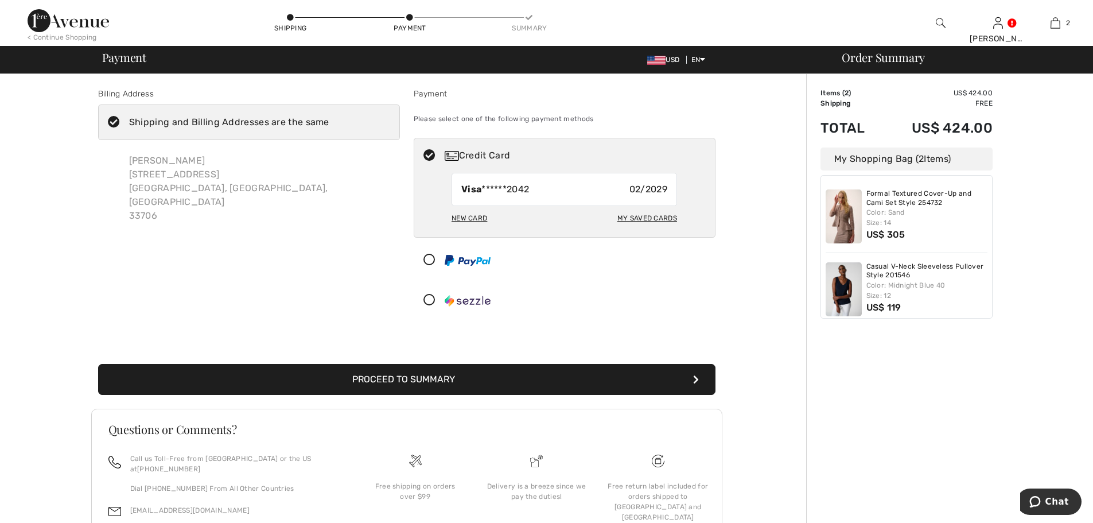
click at [531, 367] on button "Proceed to Summary" at bounding box center [406, 379] width 617 height 31
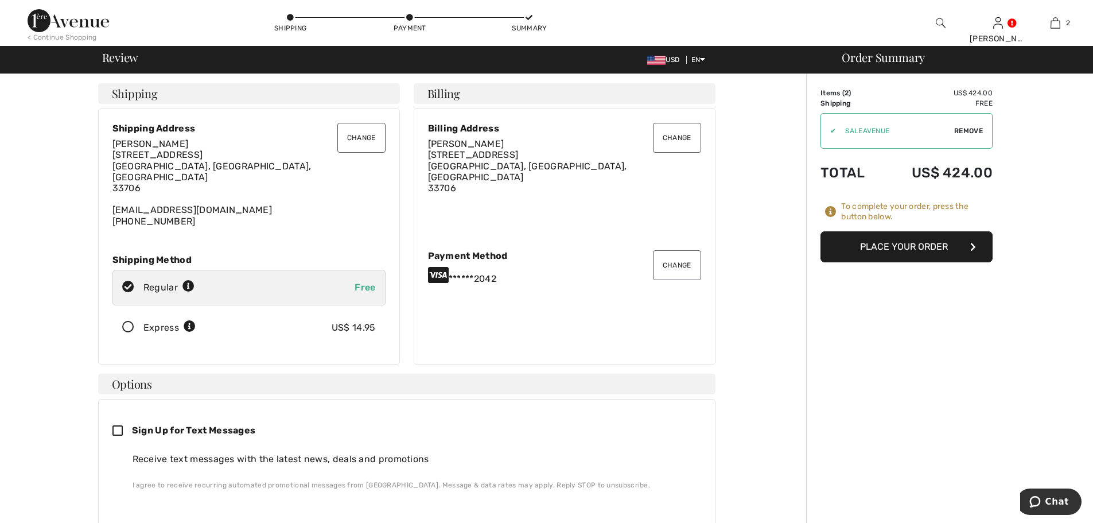
click at [927, 242] on button "Place Your Order" at bounding box center [907, 246] width 172 height 31
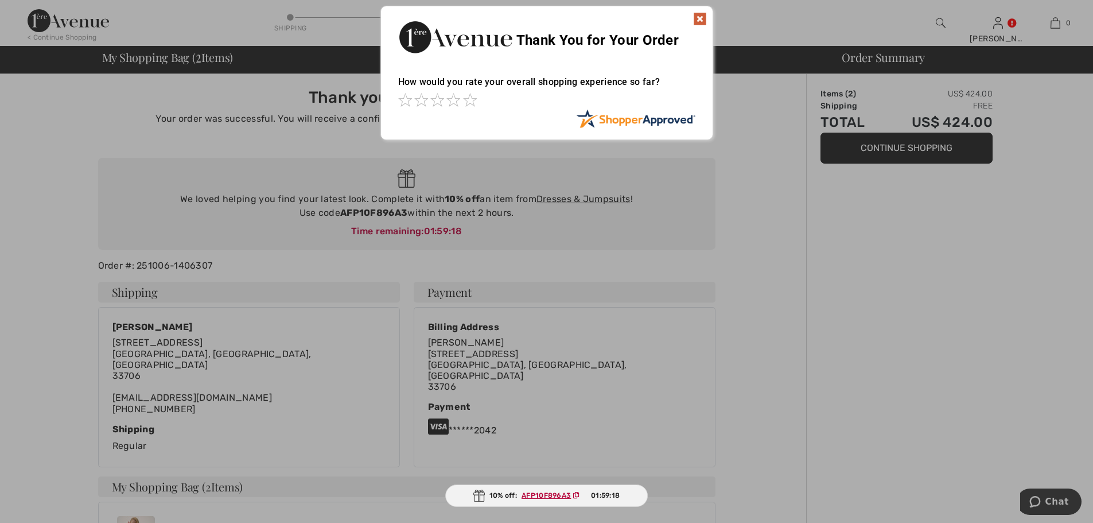
click at [700, 17] on img at bounding box center [700, 19] width 14 height 14
